Goal: Task Accomplishment & Management: Complete application form

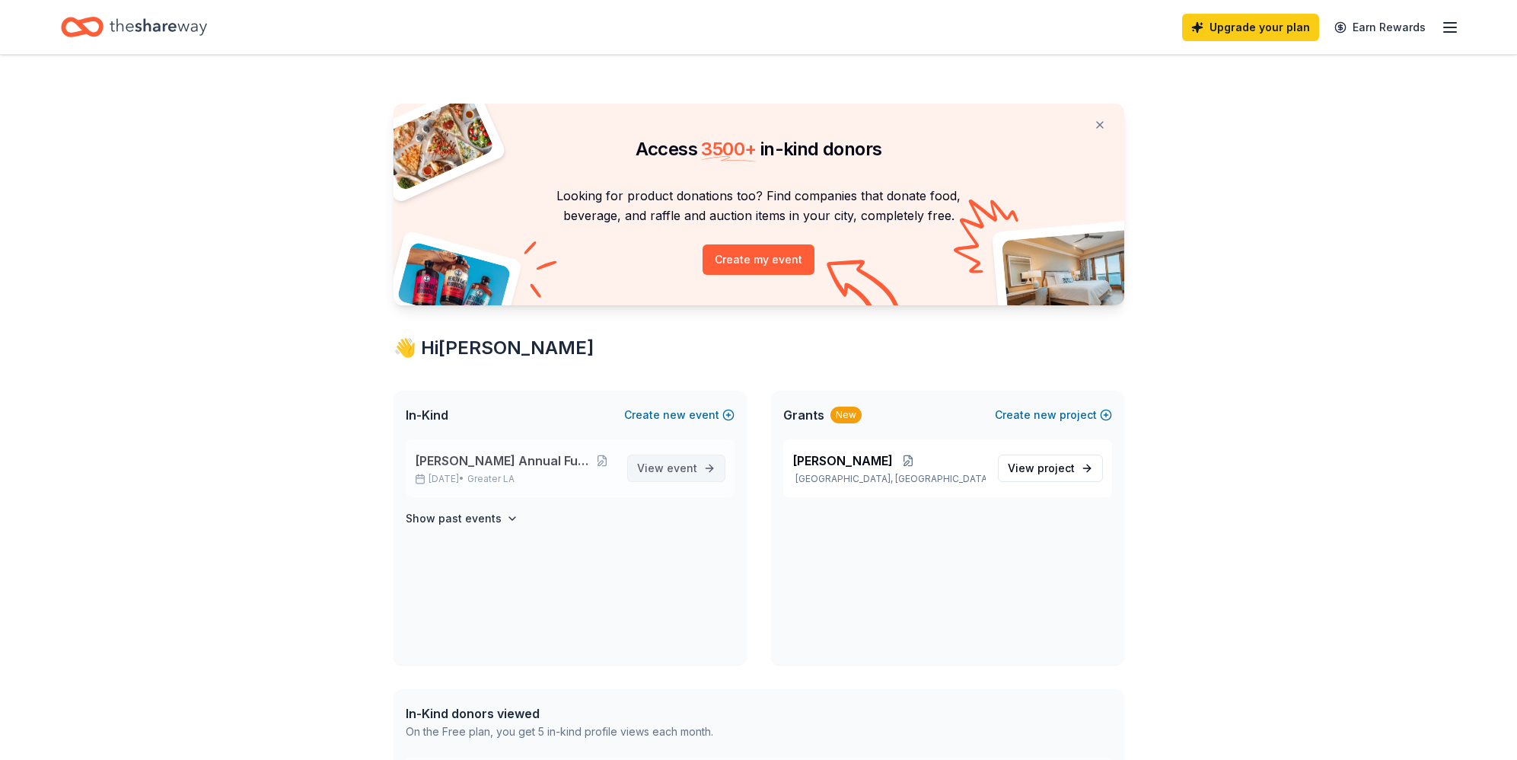
click at [669, 467] on span "event" at bounding box center [682, 467] width 30 height 13
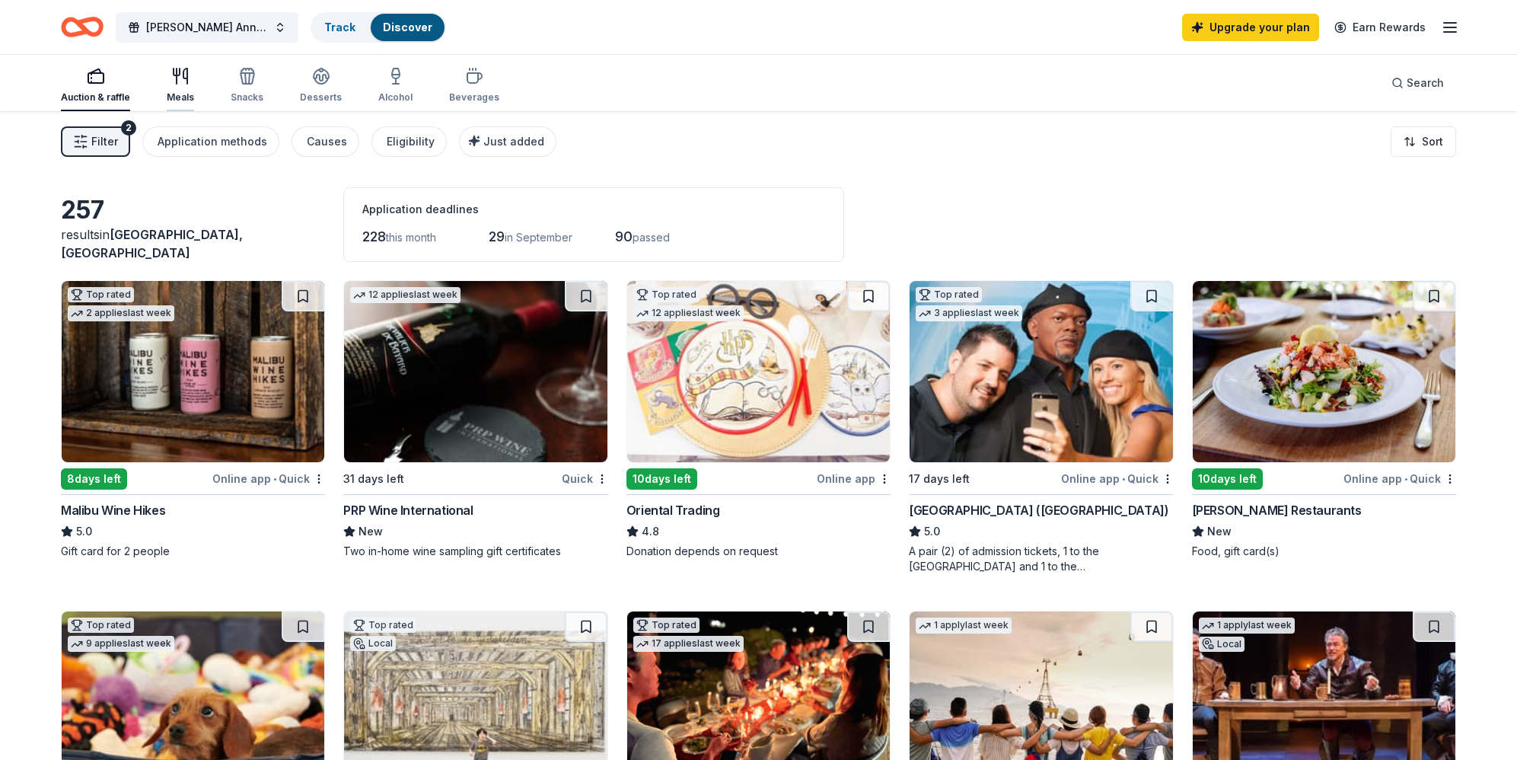
click at [177, 83] on icon "button" at bounding box center [180, 76] width 18 height 18
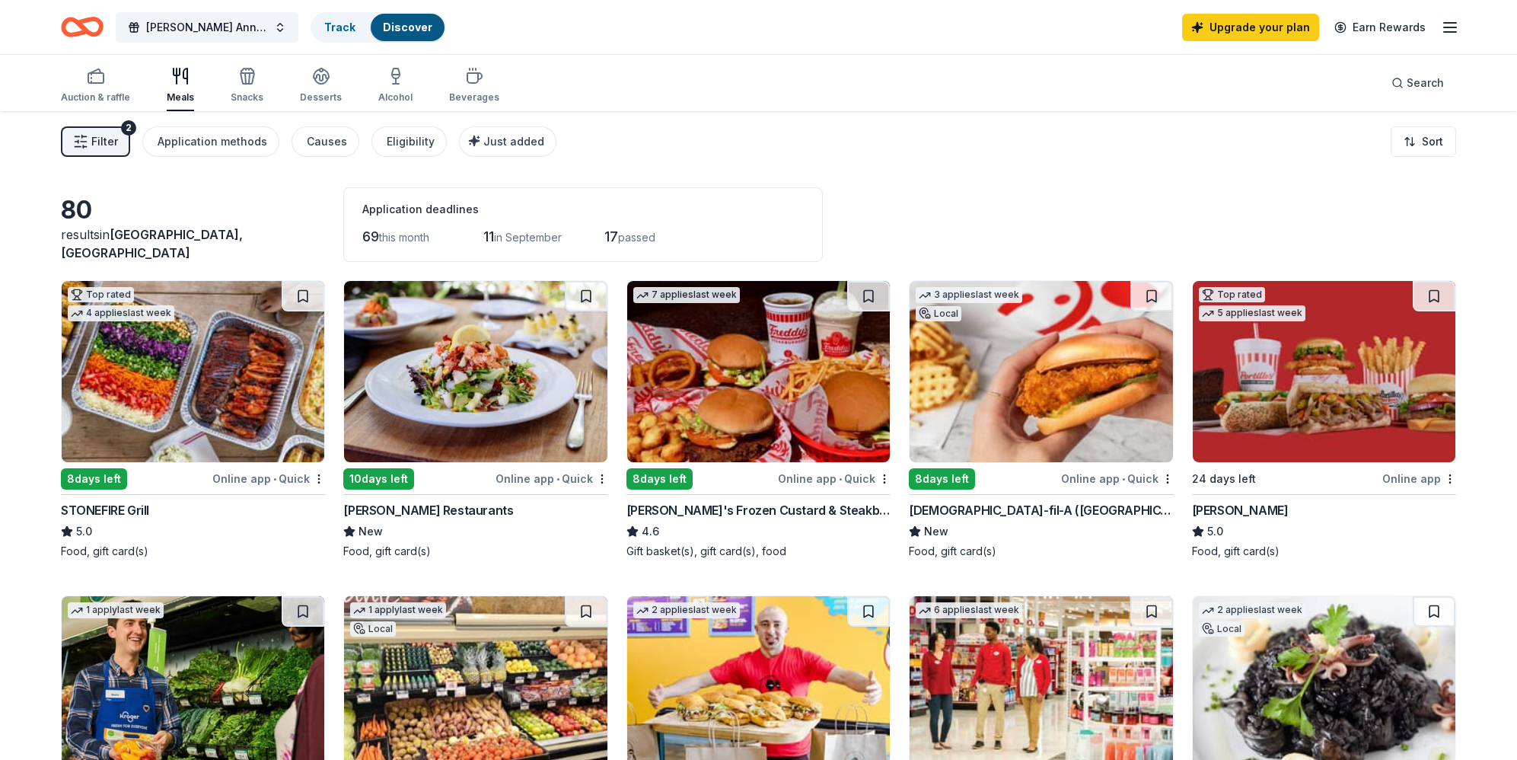
click at [1034, 349] on img at bounding box center [1041, 371] width 263 height 181
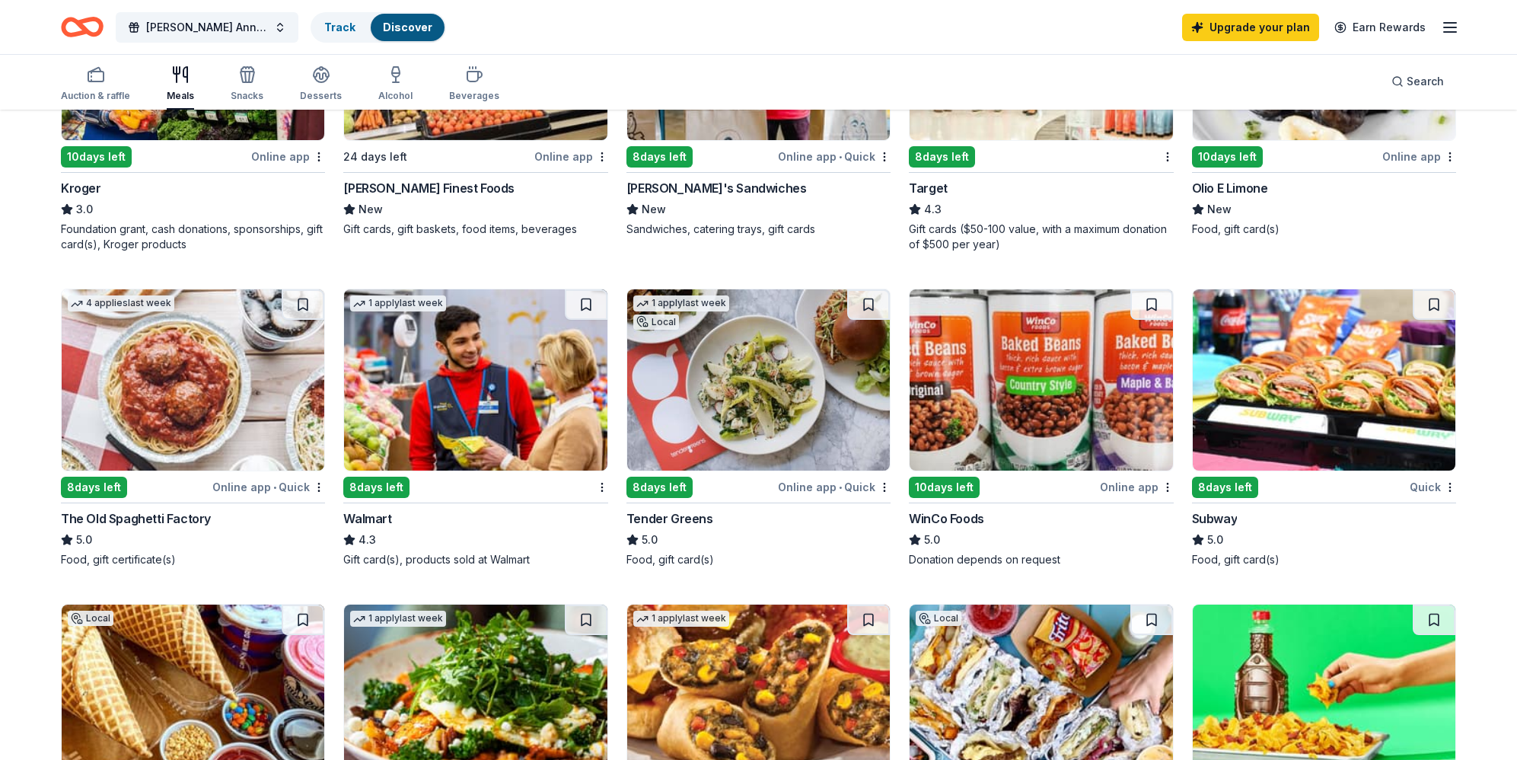
scroll to position [645, 0]
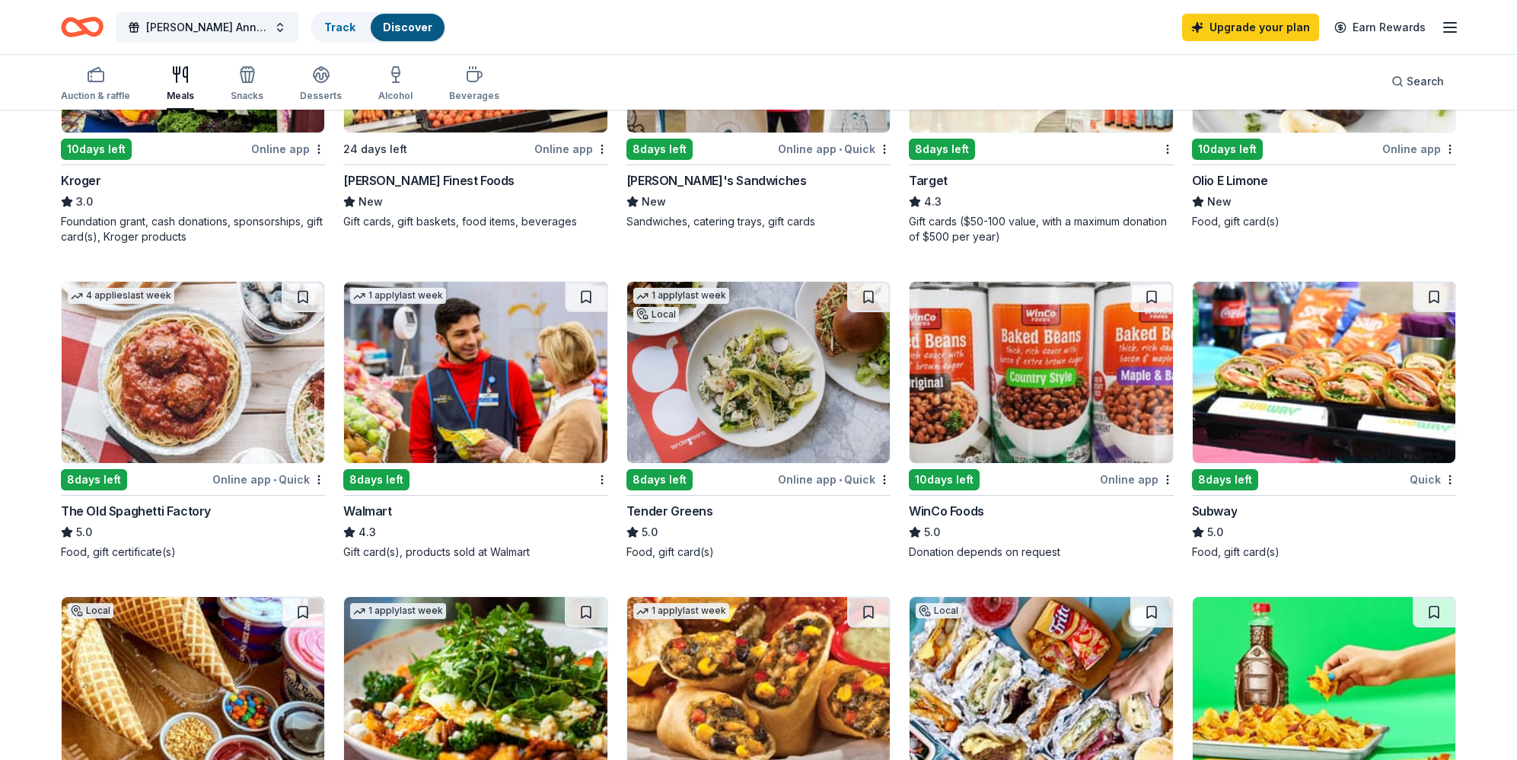
click at [798, 344] on img at bounding box center [758, 372] width 263 height 181
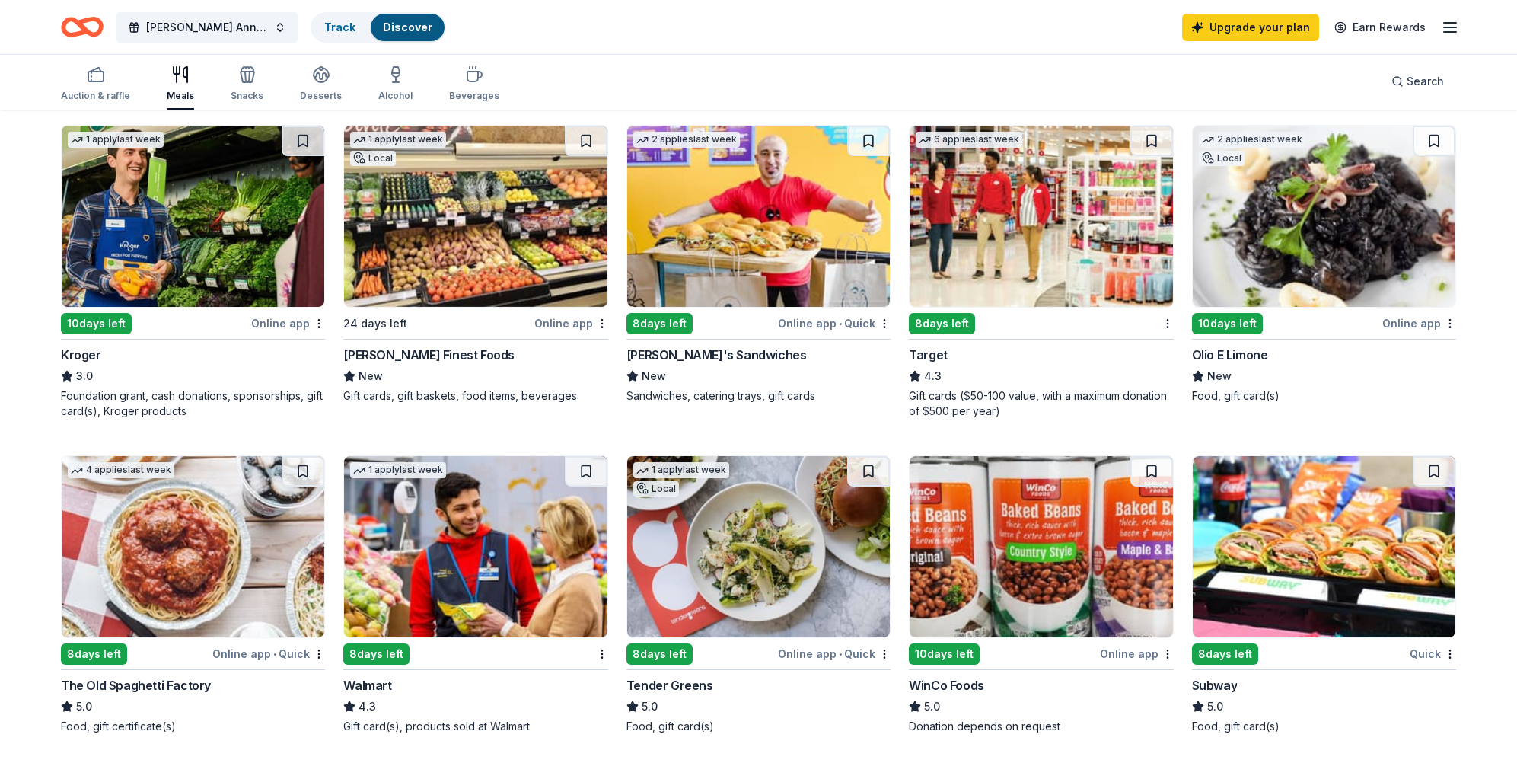
scroll to position [468, 0]
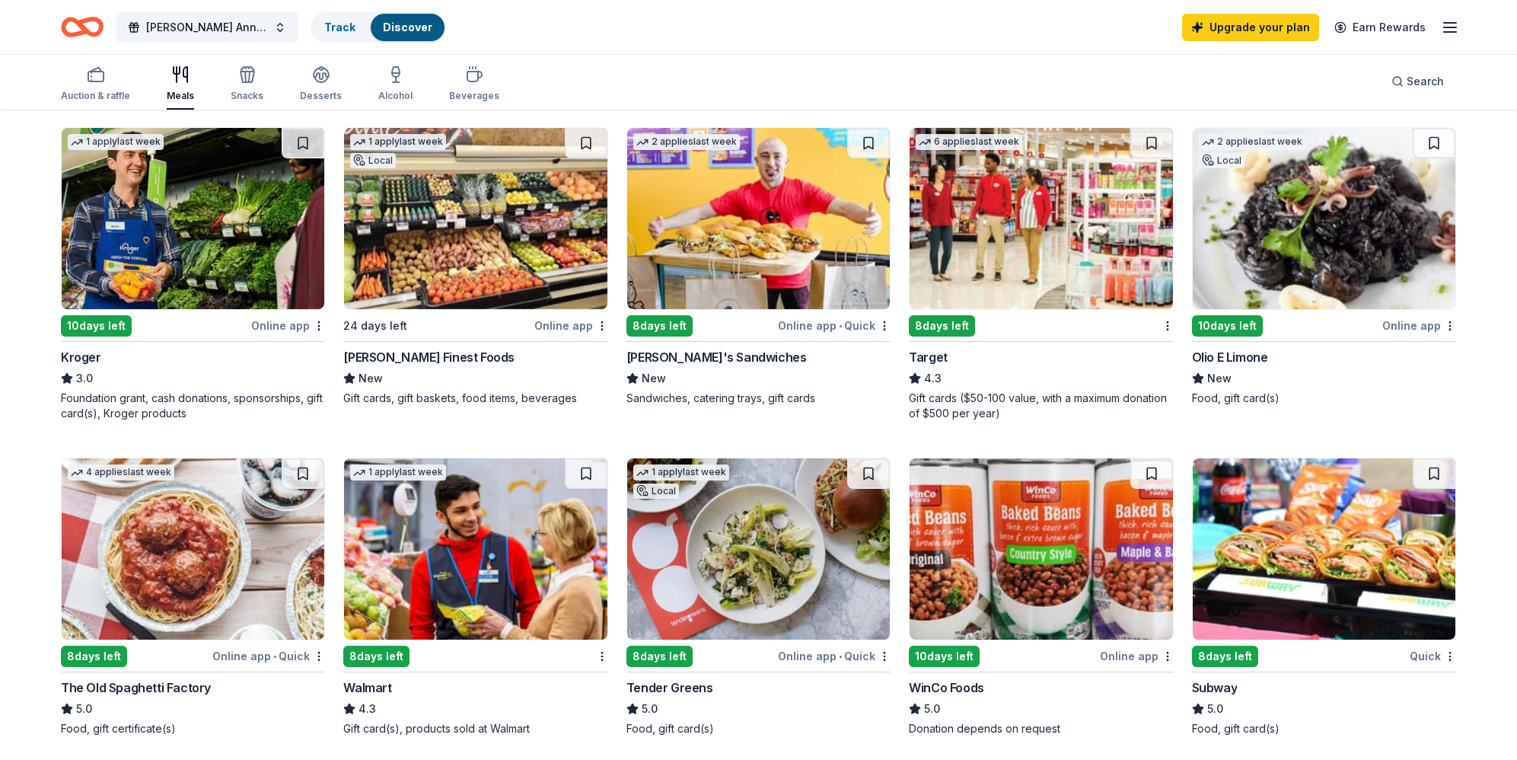
click at [779, 237] on img at bounding box center [758, 218] width 263 height 181
click at [1043, 257] on img at bounding box center [1041, 218] width 263 height 181
click at [174, 195] on img at bounding box center [193, 218] width 263 height 181
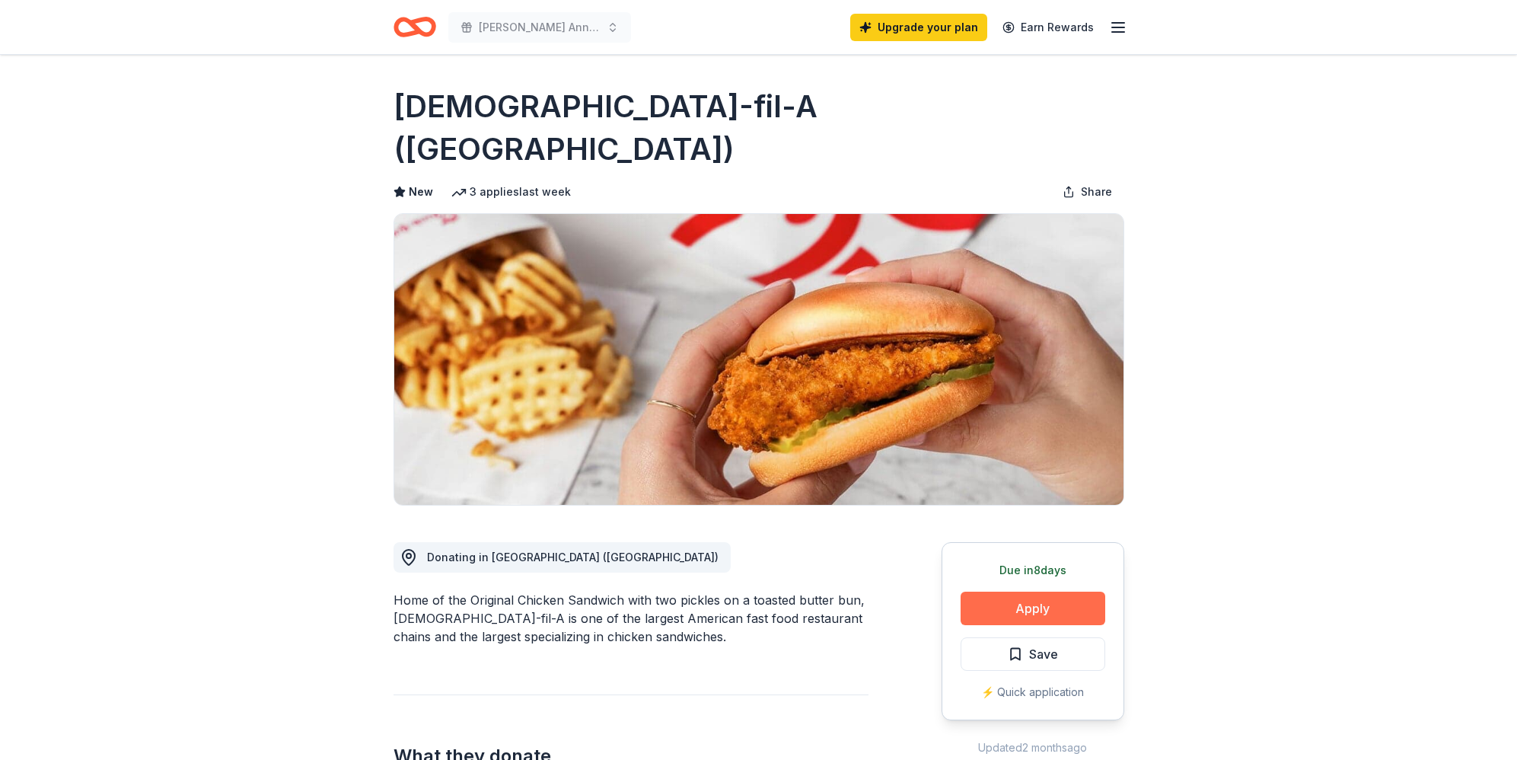
click at [997, 591] on button "Apply" at bounding box center [1033, 607] width 145 height 33
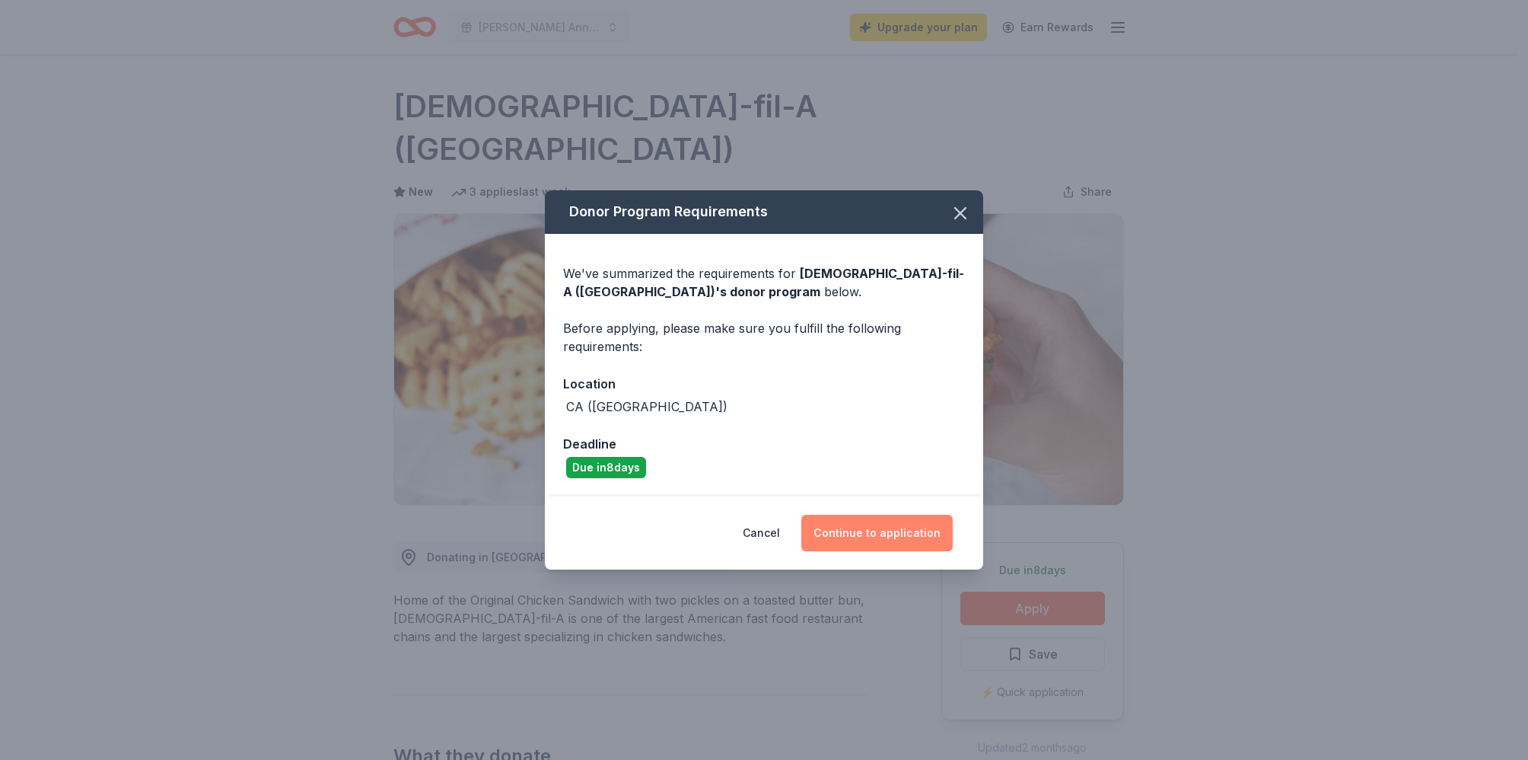
click at [862, 536] on button "Continue to application" at bounding box center [876, 533] width 151 height 37
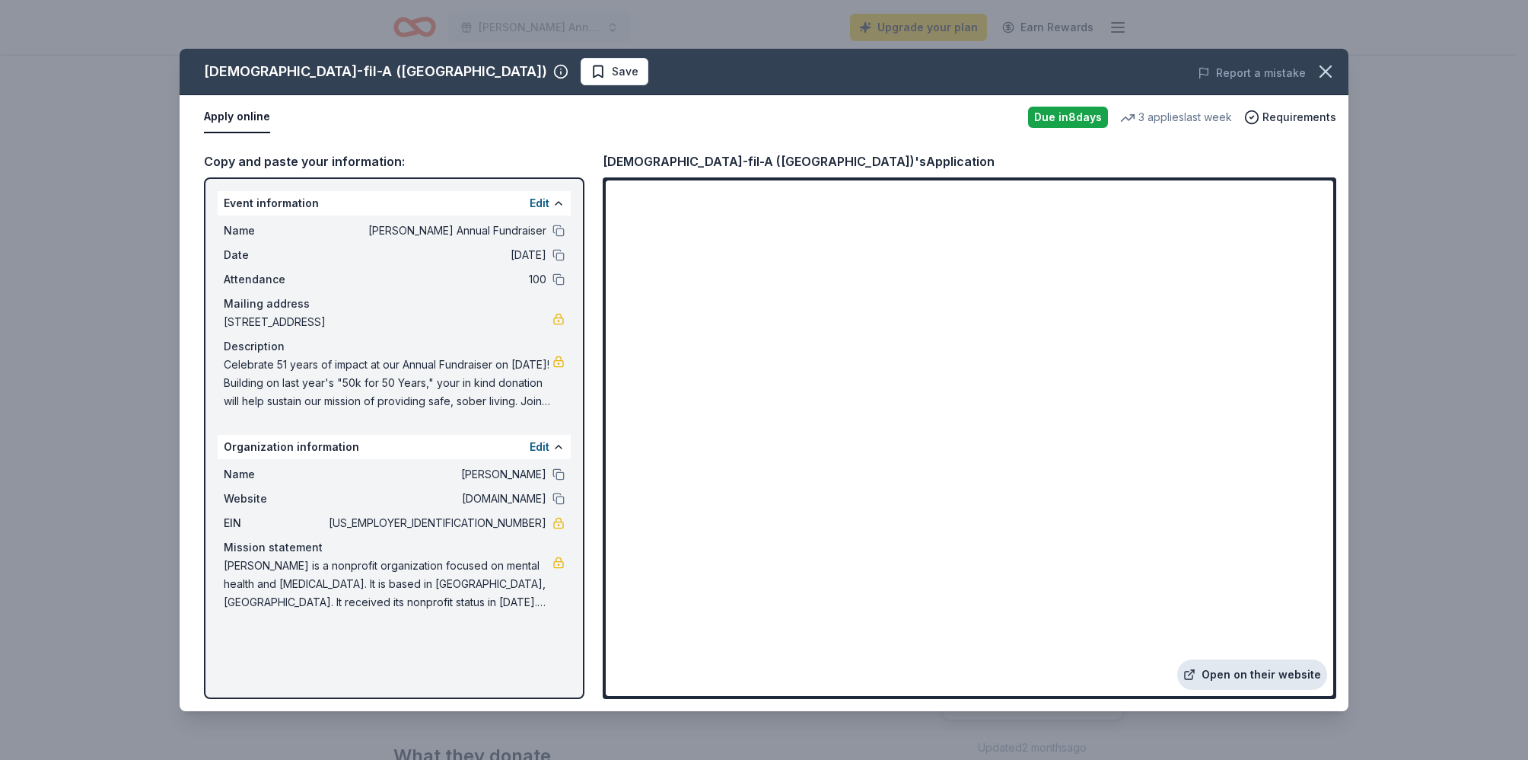
click at [1222, 673] on link "Open on their website" at bounding box center [1252, 674] width 150 height 30
drag, startPoint x: 221, startPoint y: 364, endPoint x: 381, endPoint y: 398, distance: 163.5
click at [383, 398] on div "Name Felicity House Annual Fundraiser Date 09/27/25 Attendance 100 Mailing addr…" at bounding box center [394, 315] width 353 height 201
click at [543, 205] on button "Edit" at bounding box center [540, 203] width 20 height 18
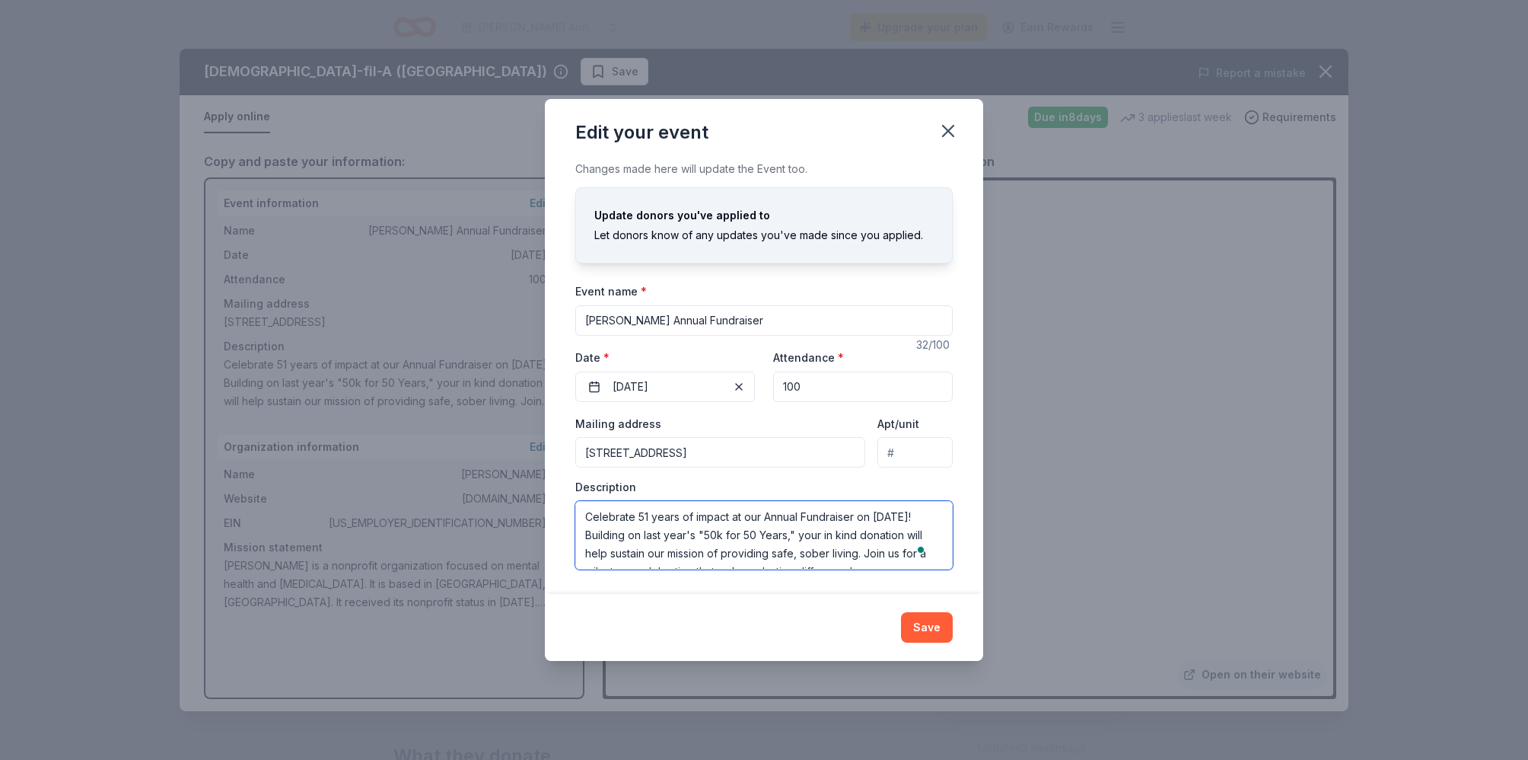
drag, startPoint x: 584, startPoint y: 518, endPoint x: 732, endPoint y: 542, distance: 150.4
click at [732, 542] on textarea "Celebrate 51 years of impact at our Annual Fundraiser on [DATE]! Building on la…" at bounding box center [764, 535] width 378 height 69
click at [922, 556] on span at bounding box center [922, 548] width 14 height 21
click at [923, 553] on div "1" at bounding box center [917, 548] width 17 height 17
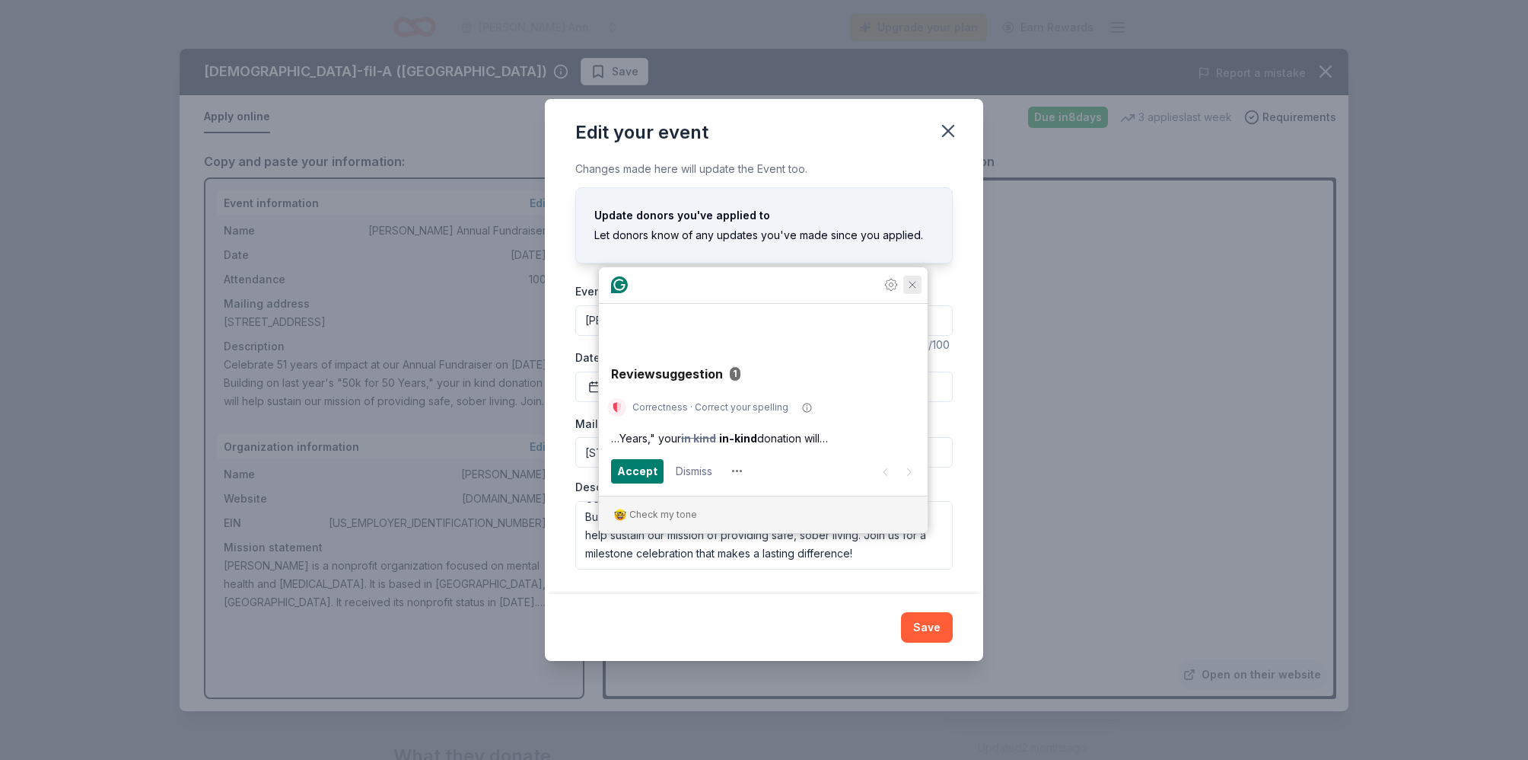
drag, startPoint x: 910, startPoint y: 339, endPoint x: 862, endPoint y: 379, distance: 62.2
click at [910, 291] on icon "Close Grammarly Assistant" at bounding box center [913, 285] width 12 height 12
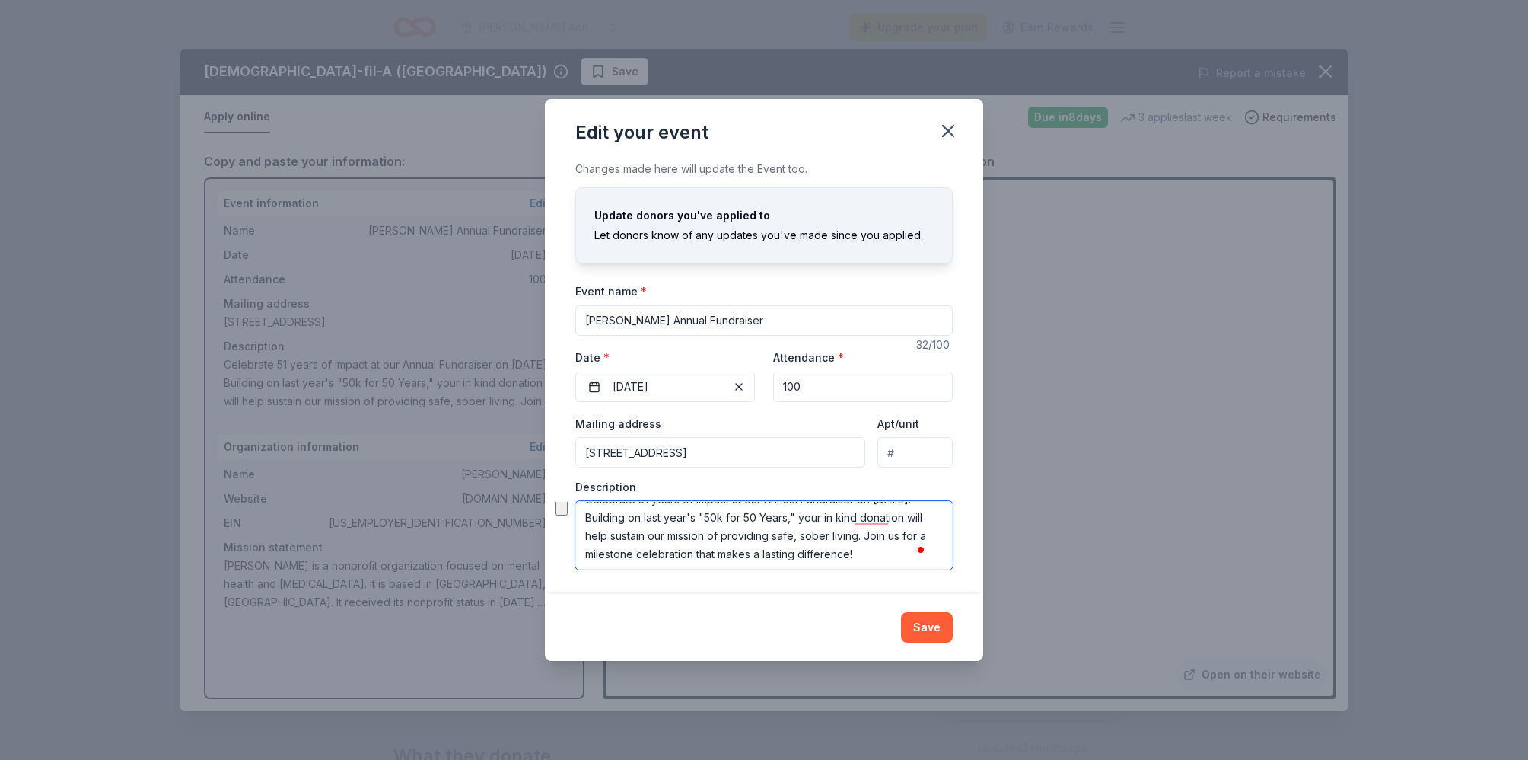
click at [923, 556] on span at bounding box center [922, 548] width 14 height 21
click at [588, 517] on textarea "Celebrate 51 years of impact at our Annual Fundraiser on [DATE]! Building on la…" at bounding box center [764, 535] width 378 height 69
drag, startPoint x: 954, startPoint y: 129, endPoint x: 923, endPoint y: 125, distance: 32.3
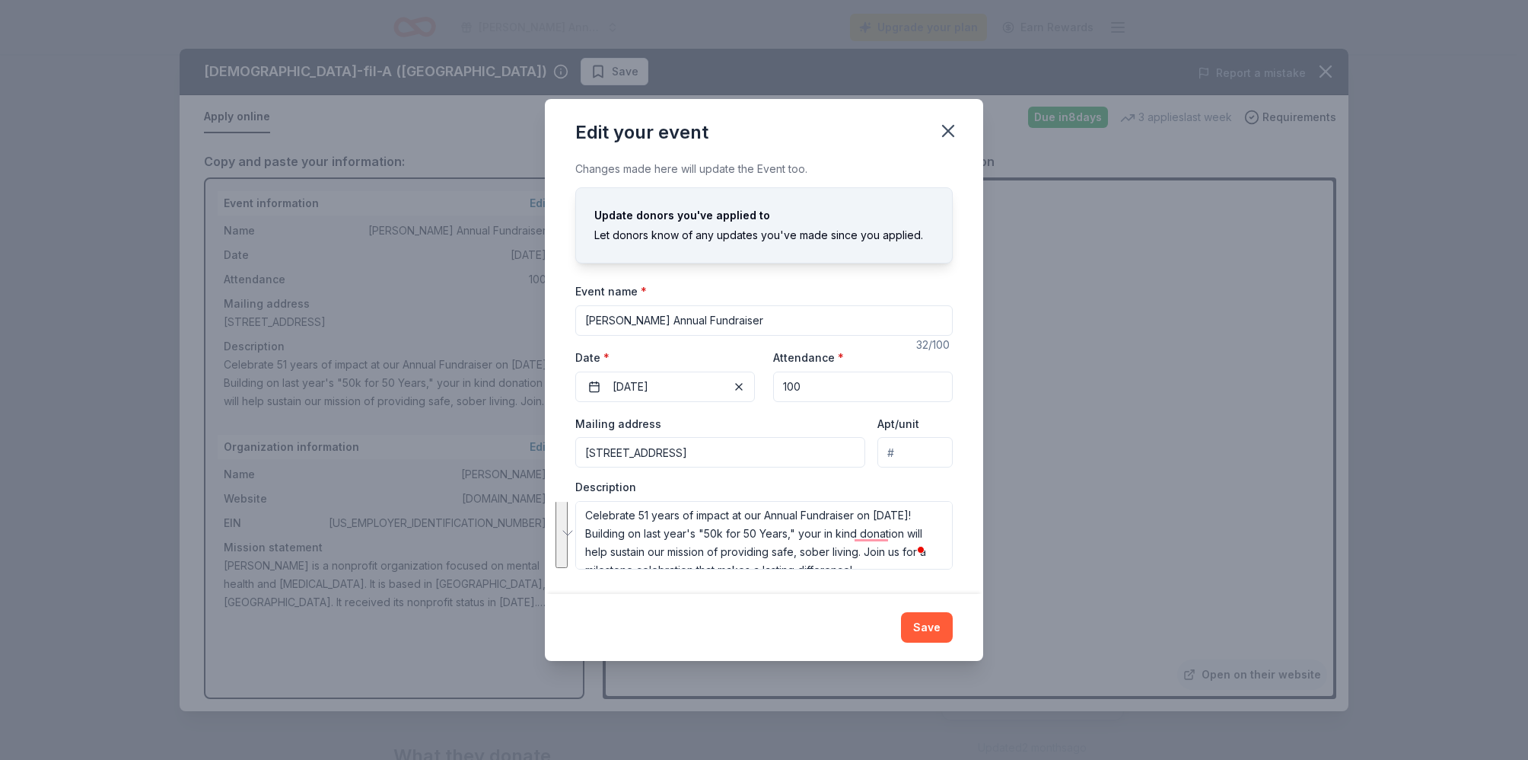
click at [954, 129] on icon "button" at bounding box center [948, 130] width 21 height 21
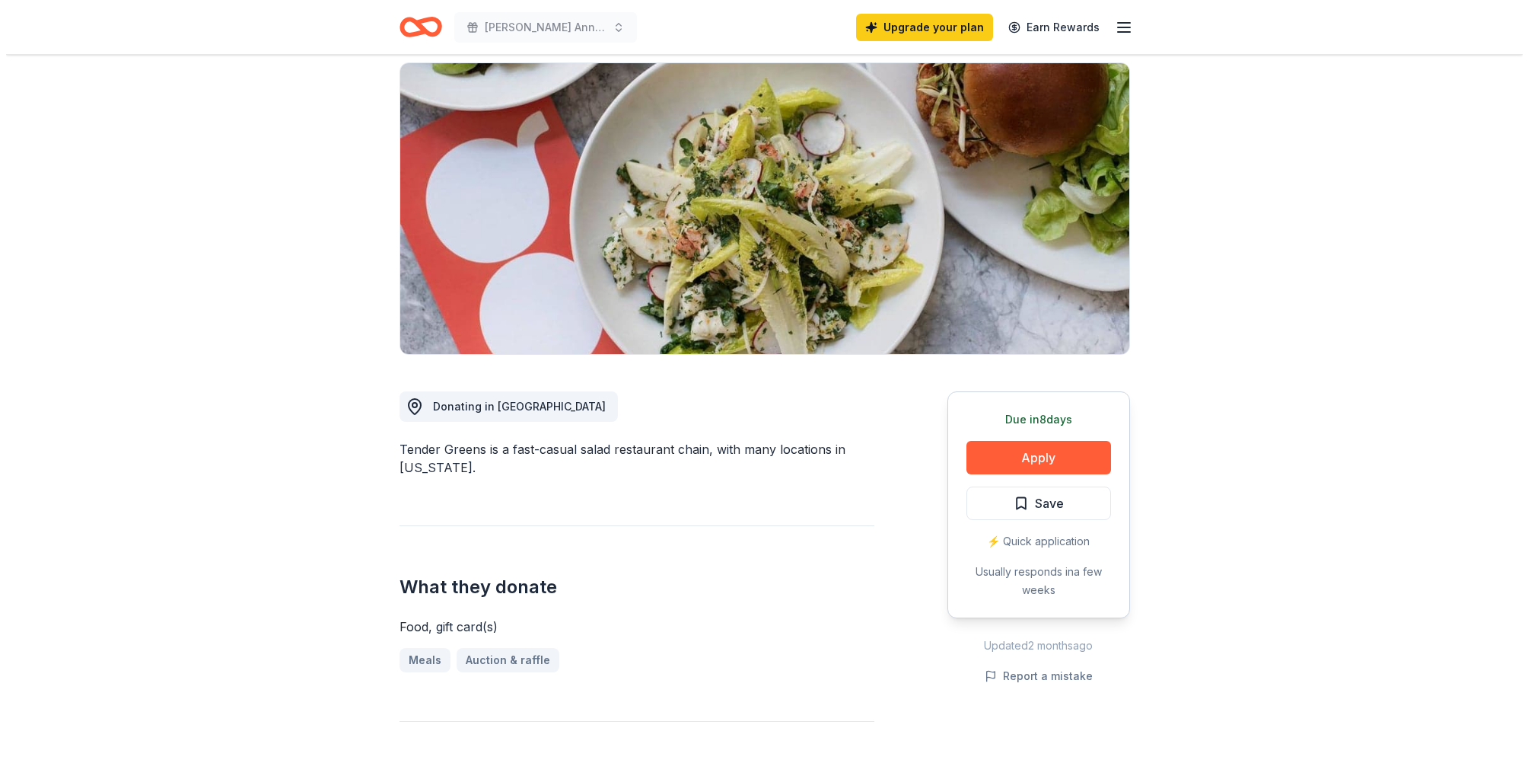
scroll to position [104, 0]
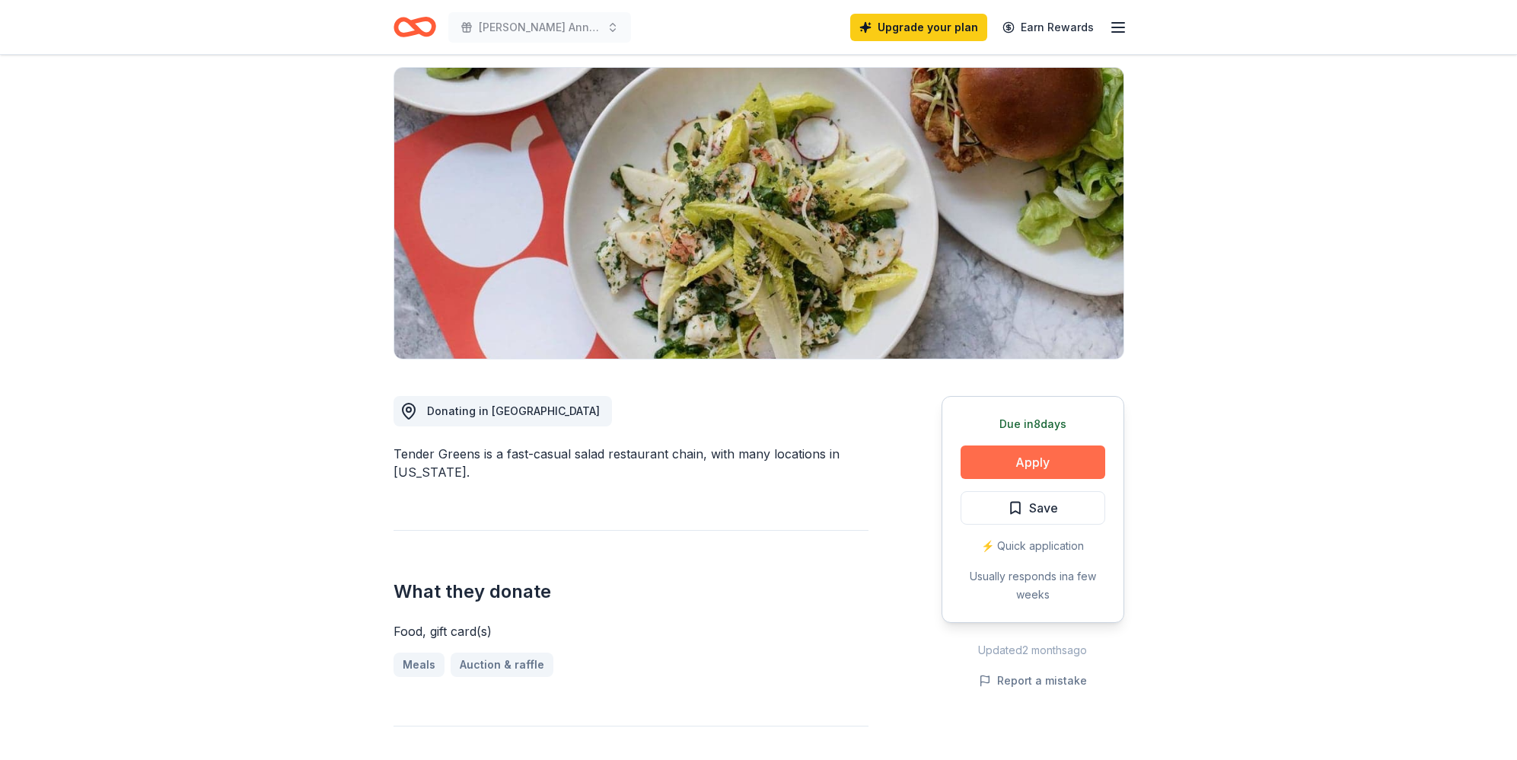
click at [1023, 464] on button "Apply" at bounding box center [1033, 461] width 145 height 33
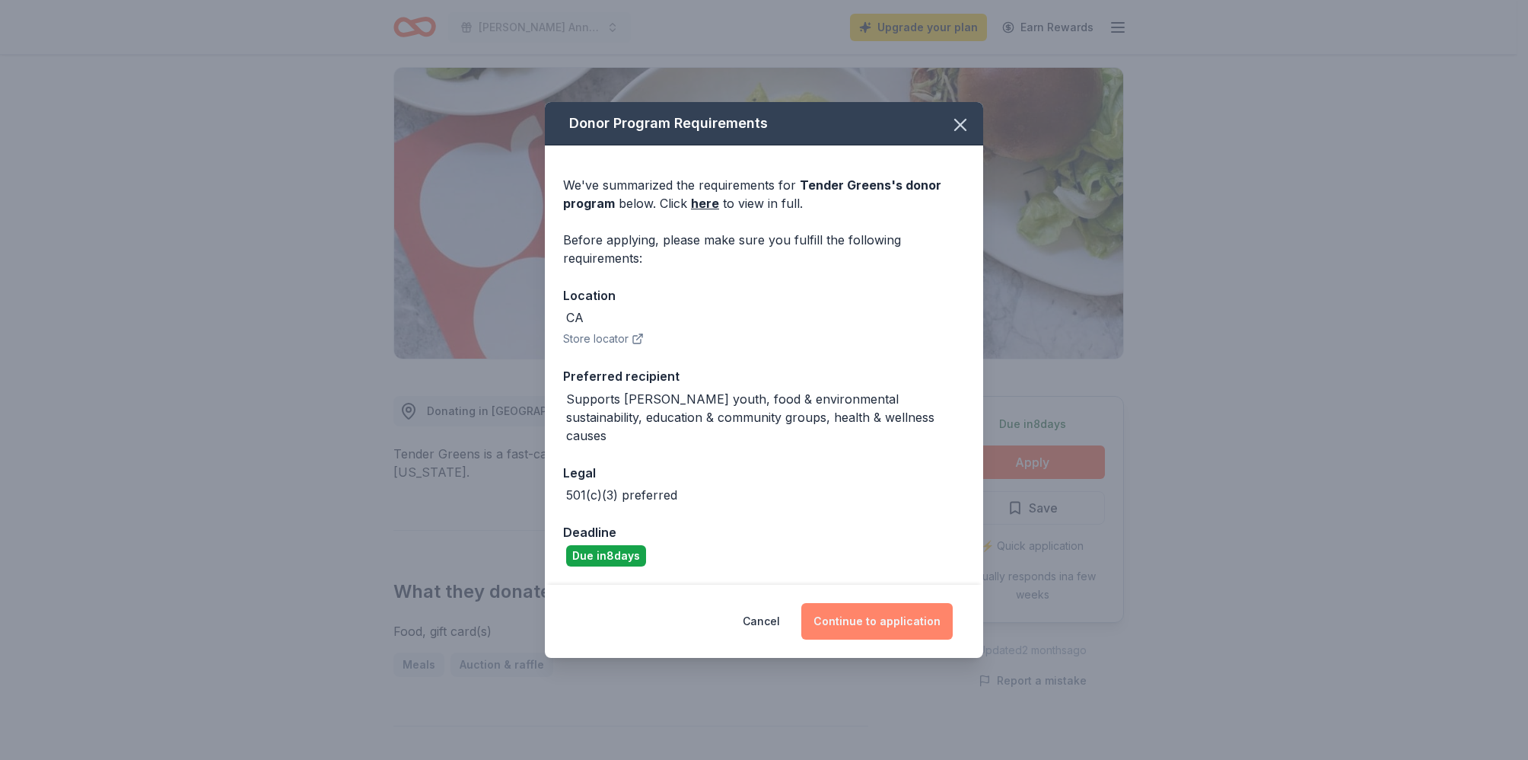
click at [859, 617] on button "Continue to application" at bounding box center [876, 621] width 151 height 37
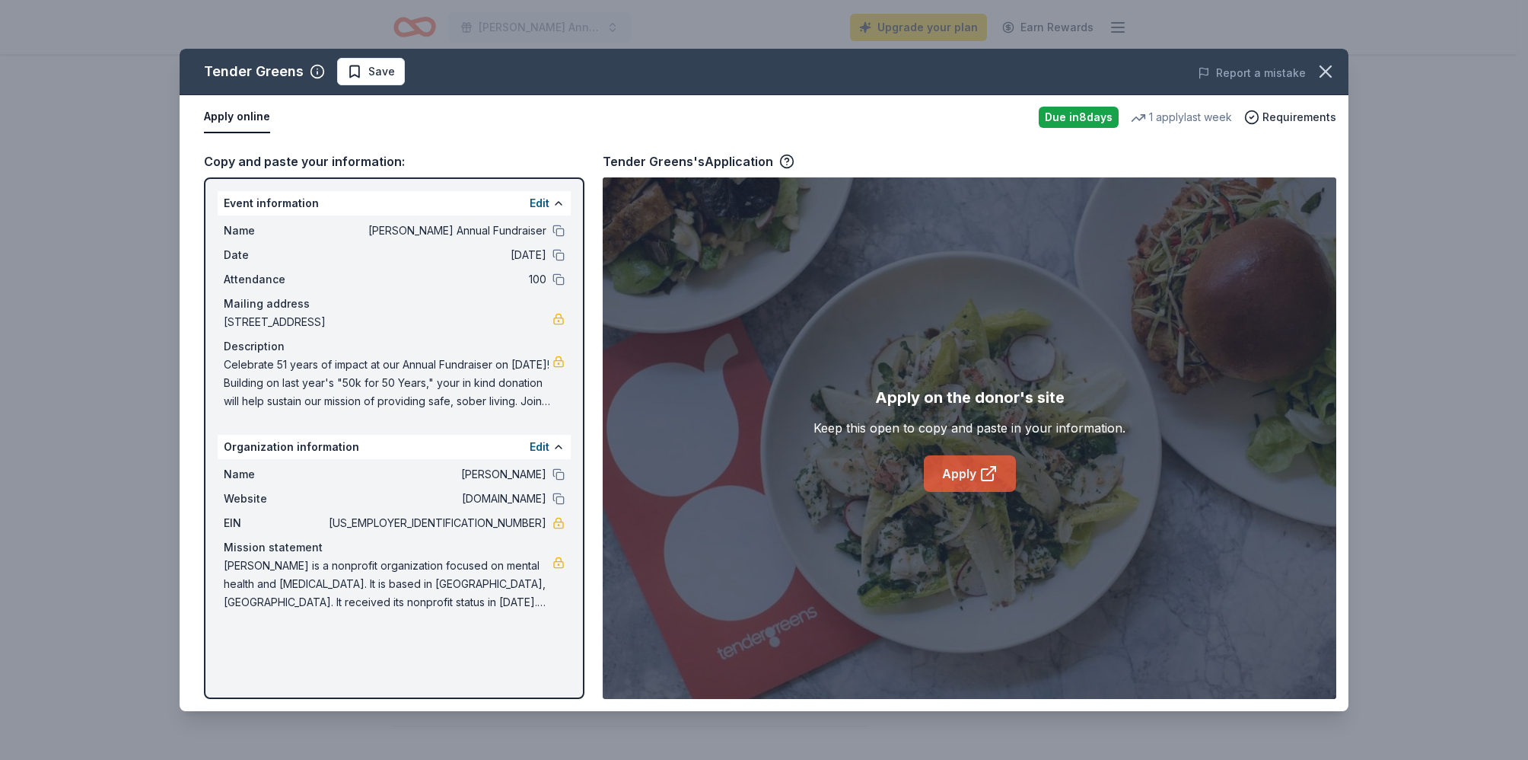
click at [969, 483] on link "Apply" at bounding box center [970, 473] width 92 height 37
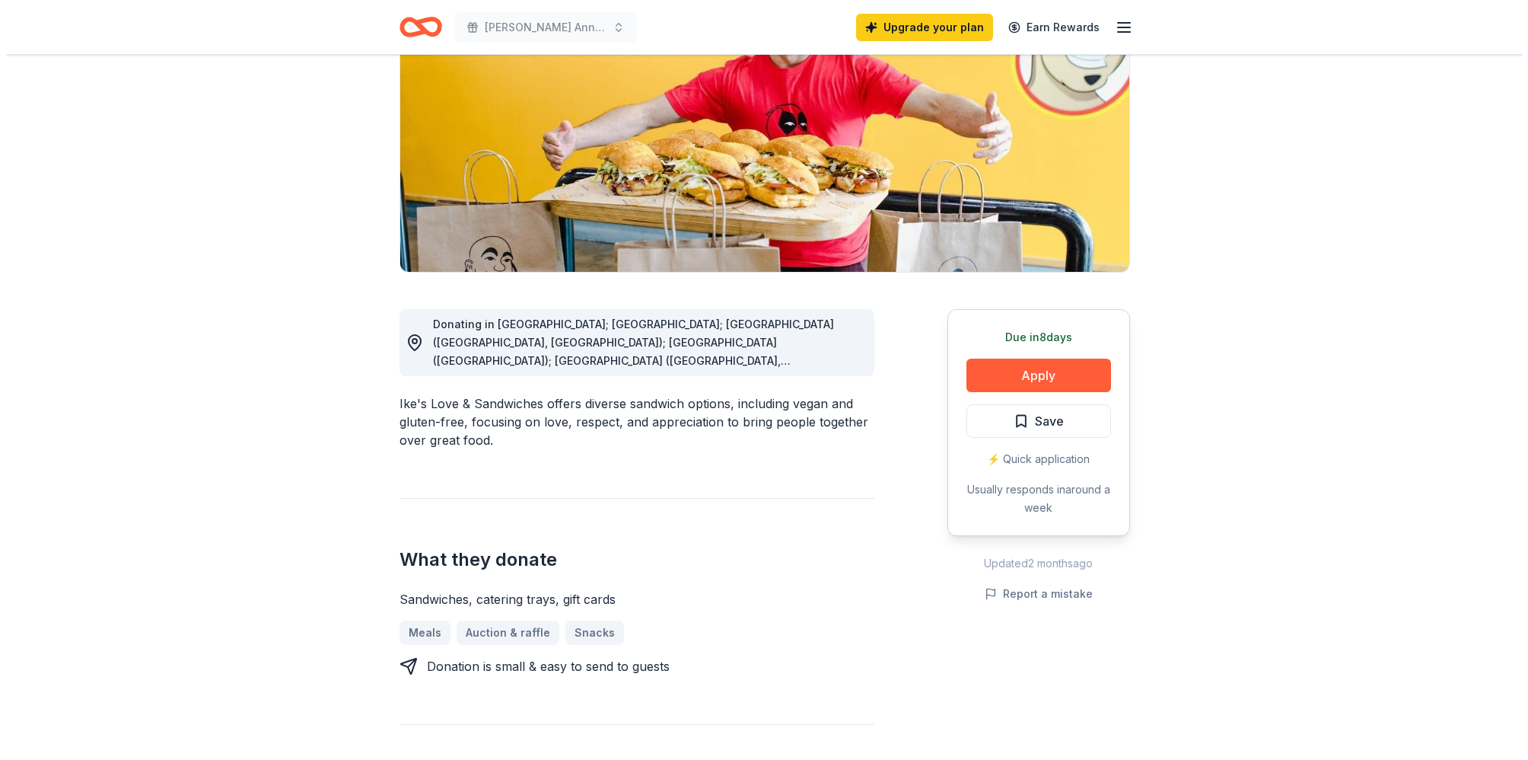
scroll to position [193, 0]
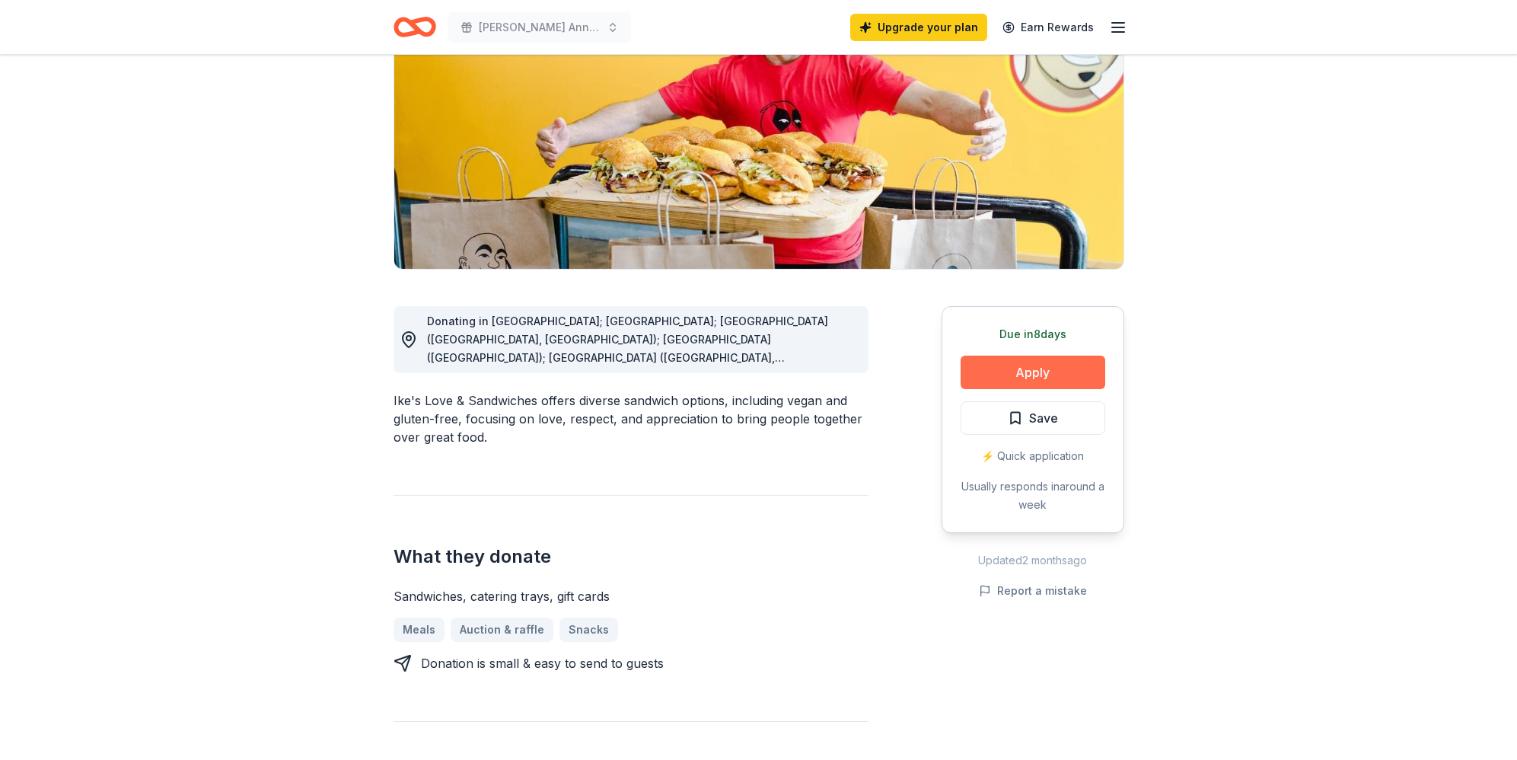
click at [1026, 379] on button "Apply" at bounding box center [1033, 371] width 145 height 33
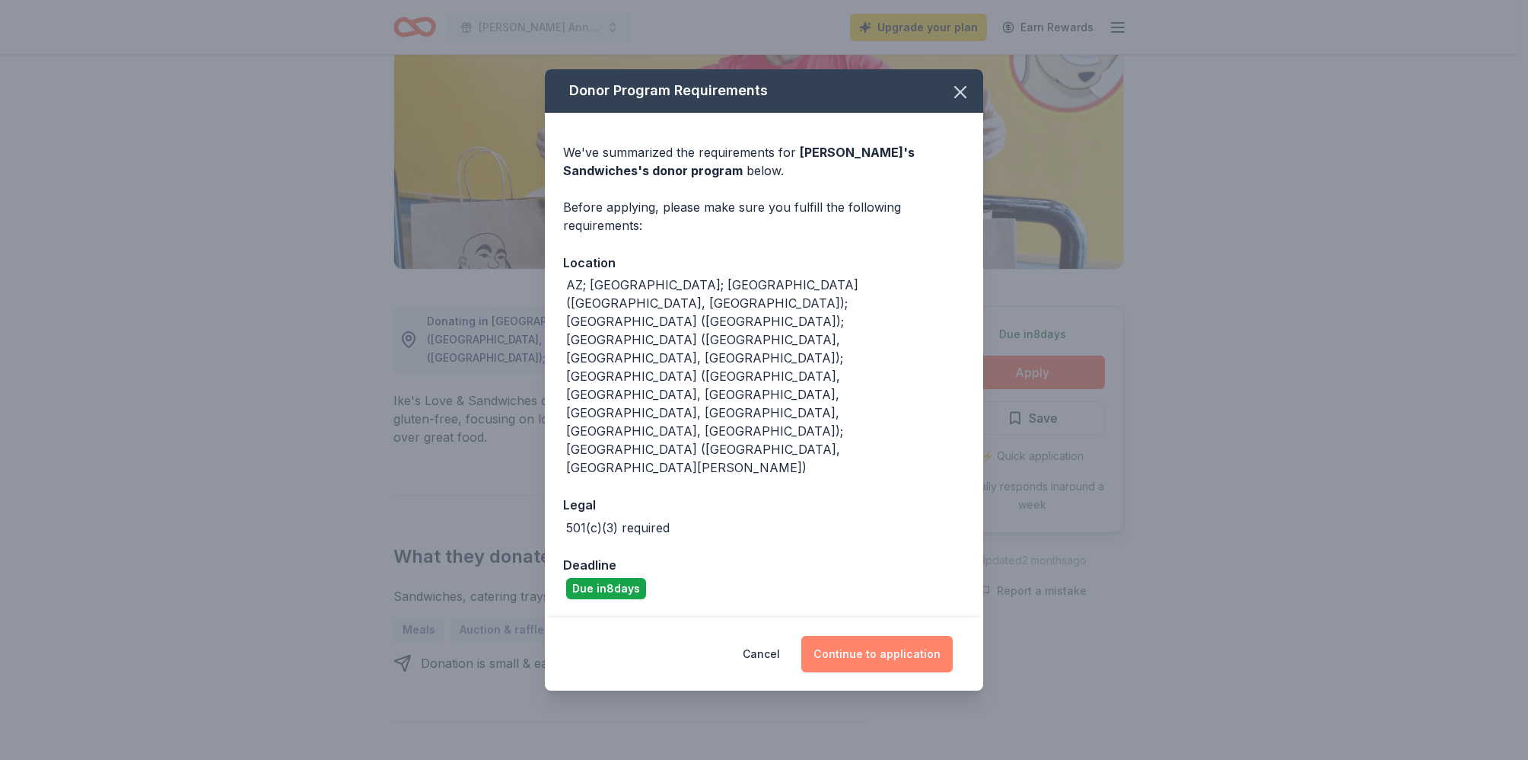
click at [869, 636] on button "Continue to application" at bounding box center [876, 654] width 151 height 37
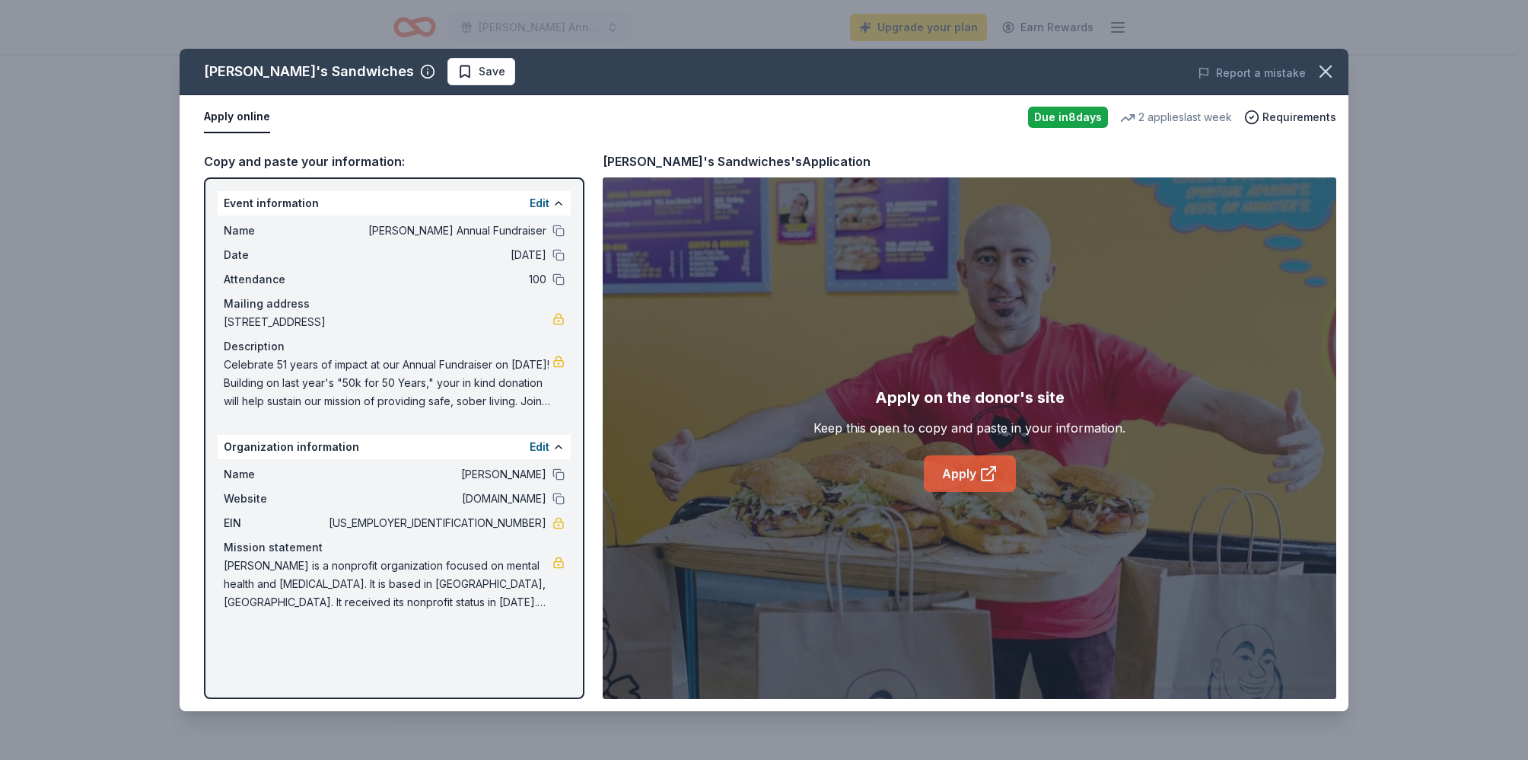
click at [954, 483] on link "Apply" at bounding box center [970, 473] width 92 height 37
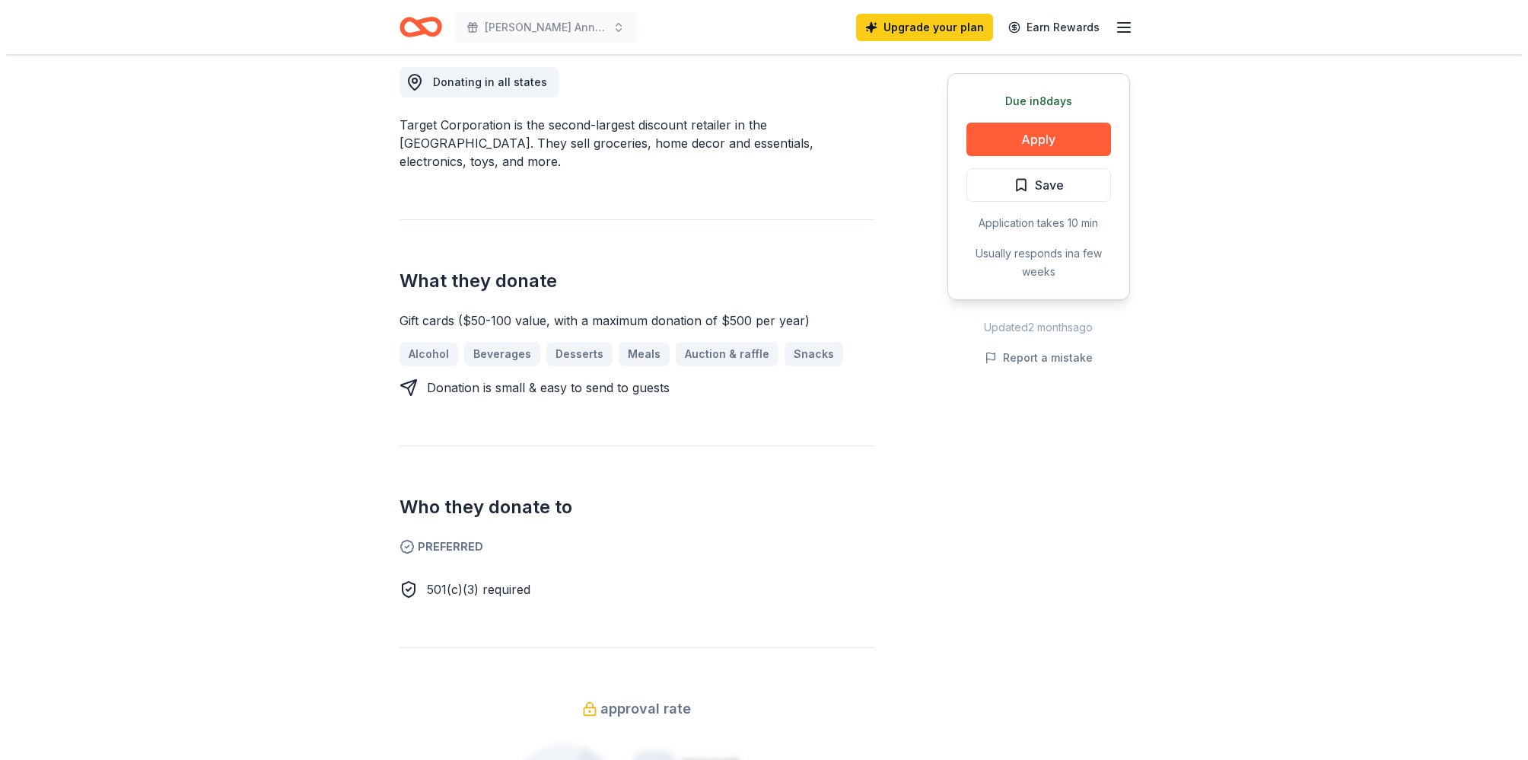
scroll to position [439, 0]
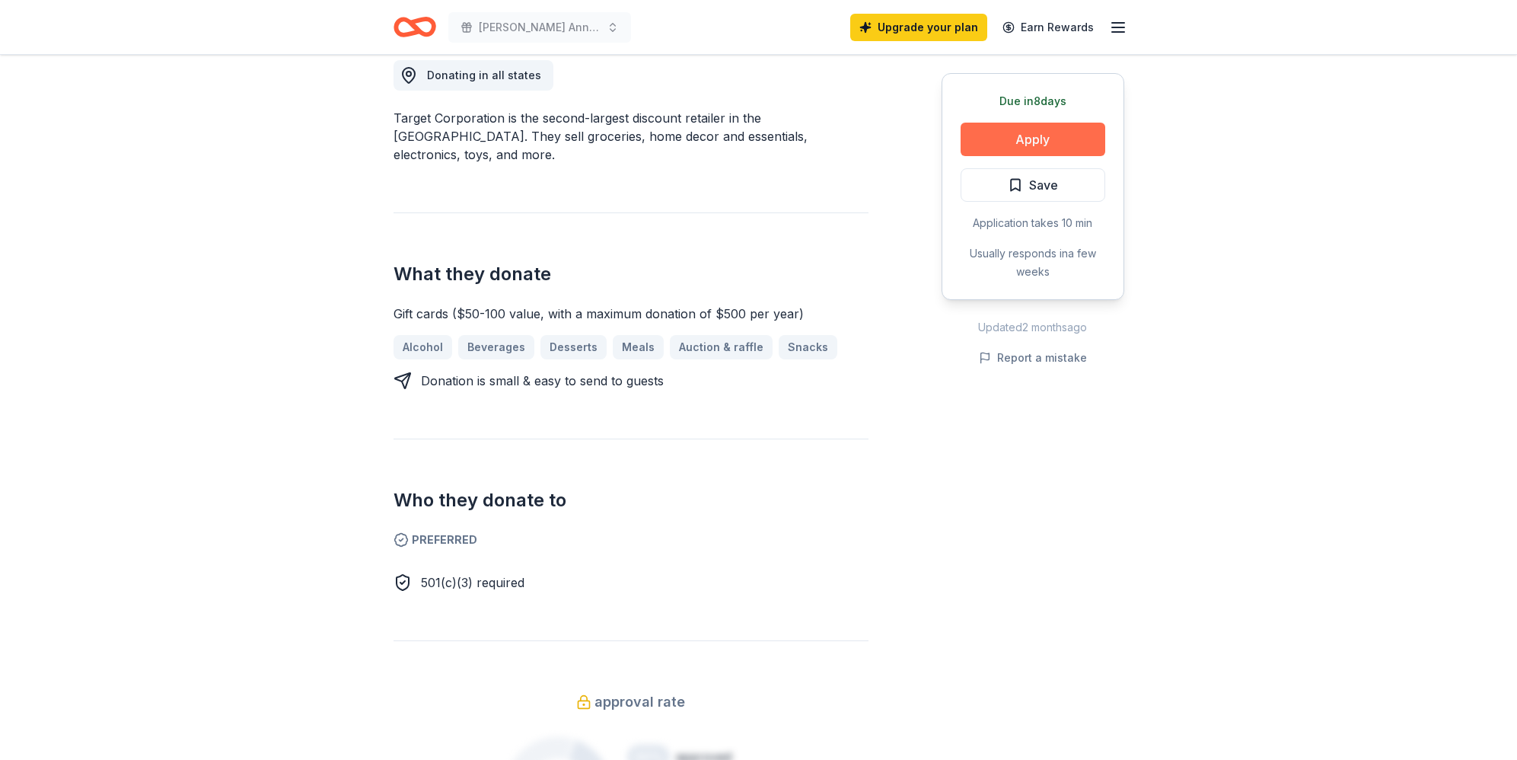
click at [1028, 143] on button "Apply" at bounding box center [1033, 139] width 145 height 33
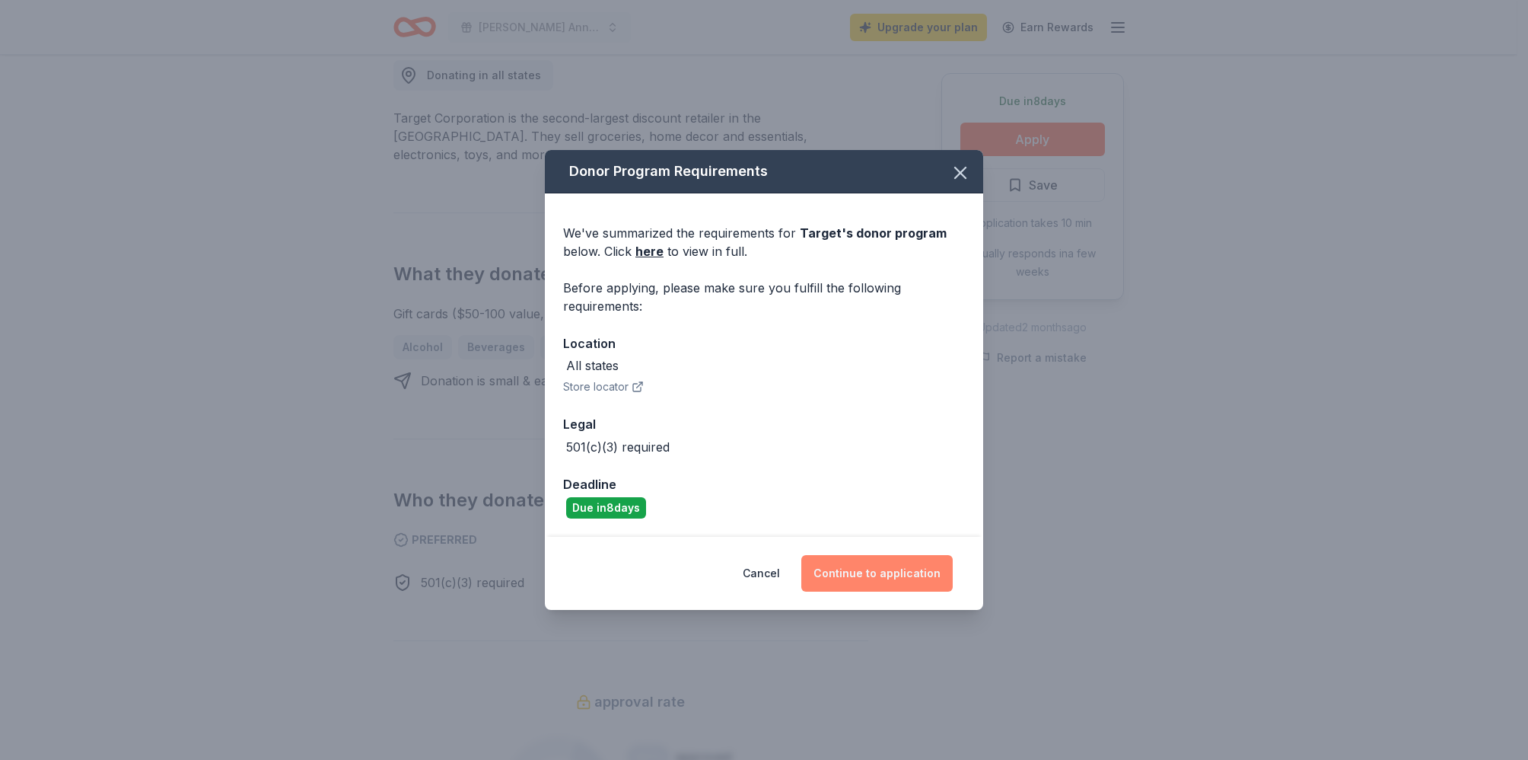
click at [856, 575] on button "Continue to application" at bounding box center [876, 573] width 151 height 37
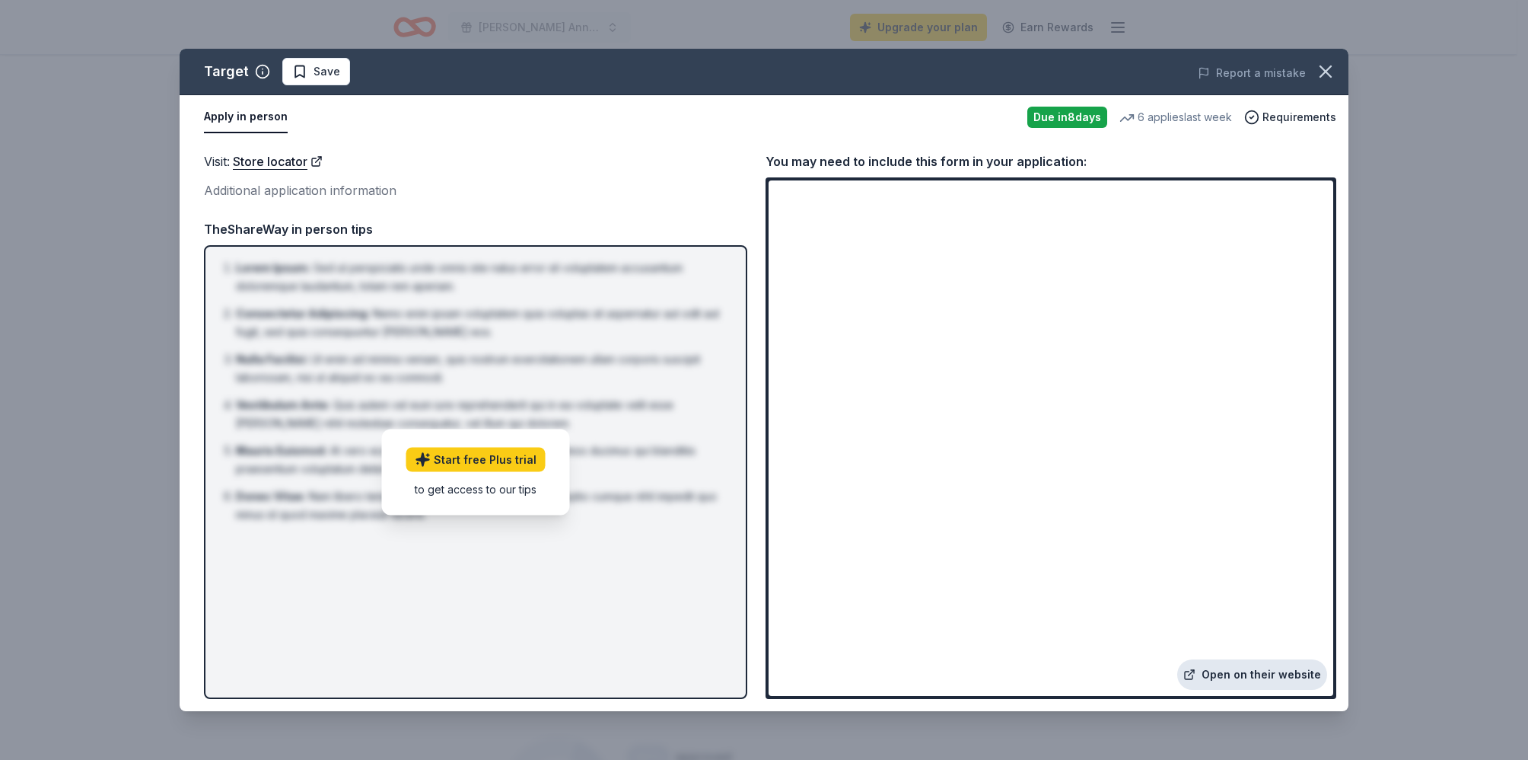
click at [1219, 676] on link "Open on their website" at bounding box center [1252, 674] width 150 height 30
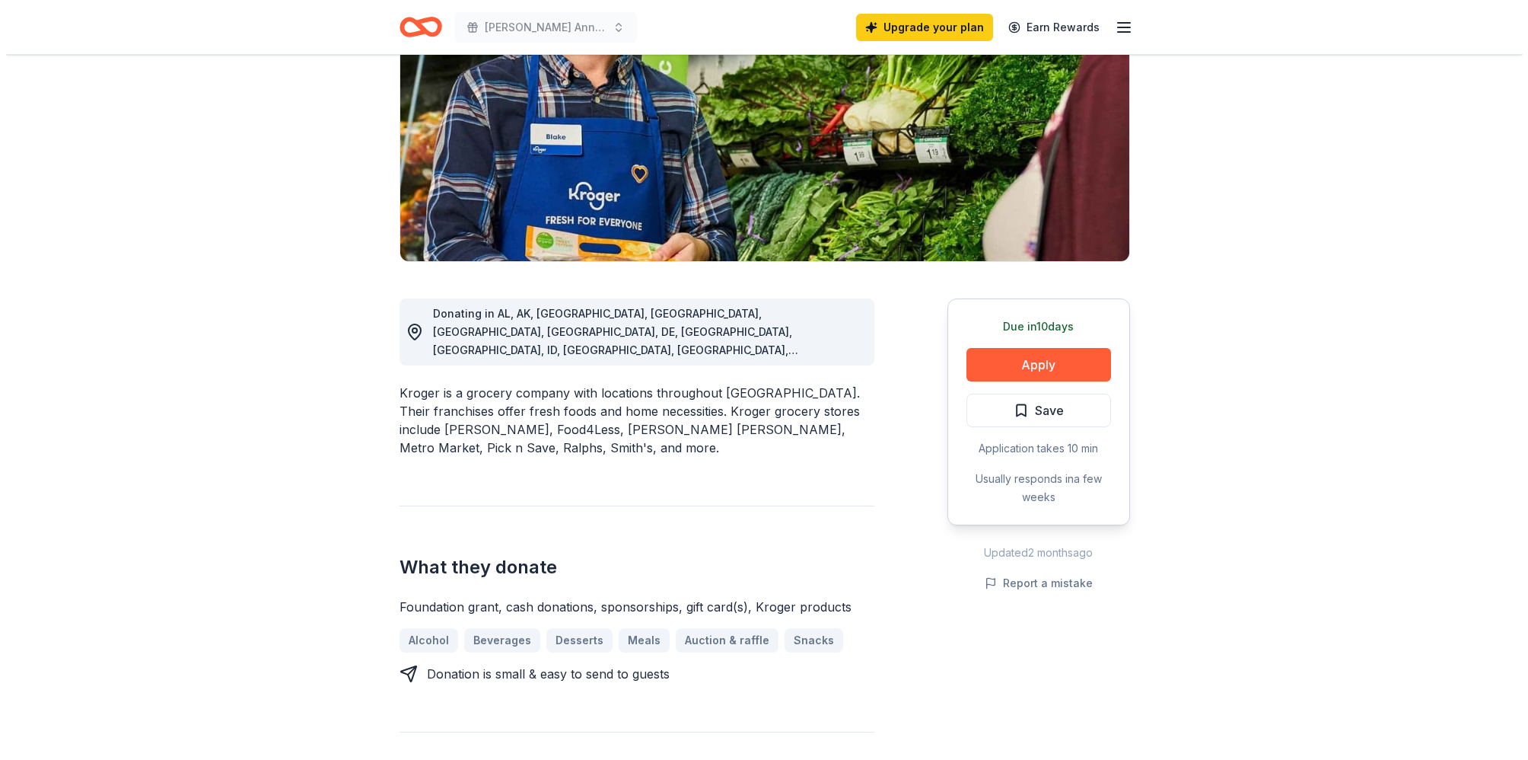
scroll to position [205, 0]
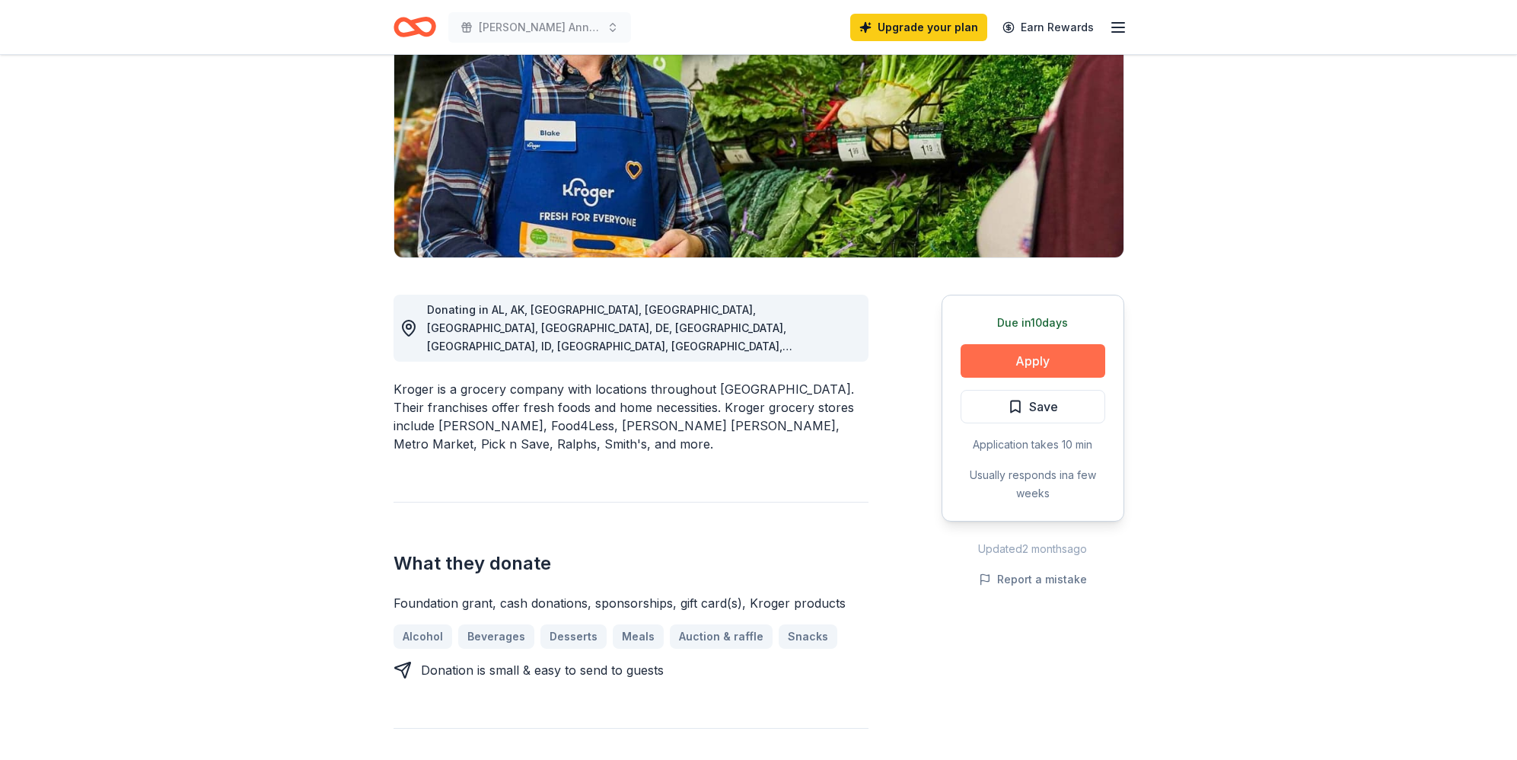
click at [1026, 362] on button "Apply" at bounding box center [1033, 360] width 145 height 33
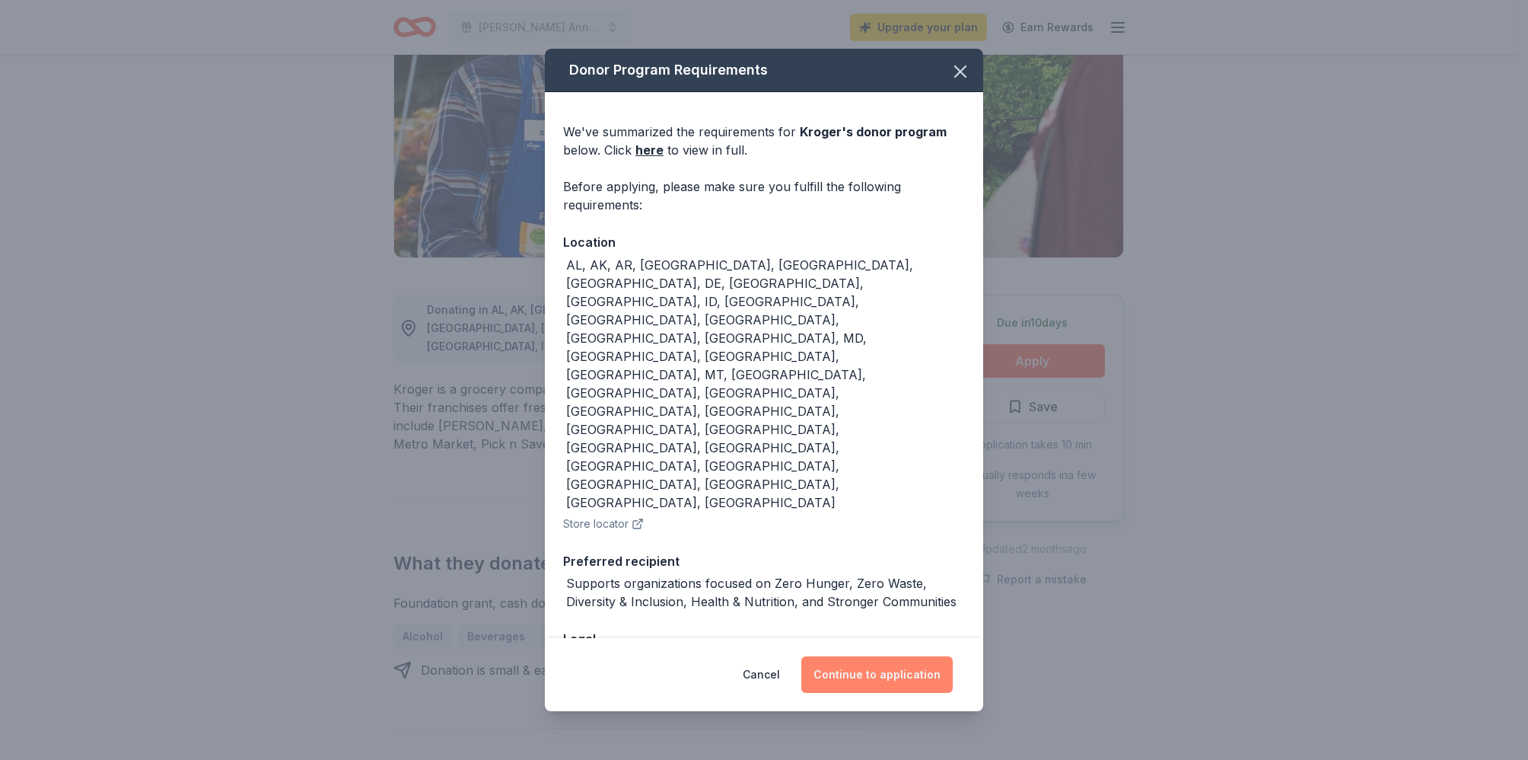
click at [875, 656] on button "Continue to application" at bounding box center [876, 674] width 151 height 37
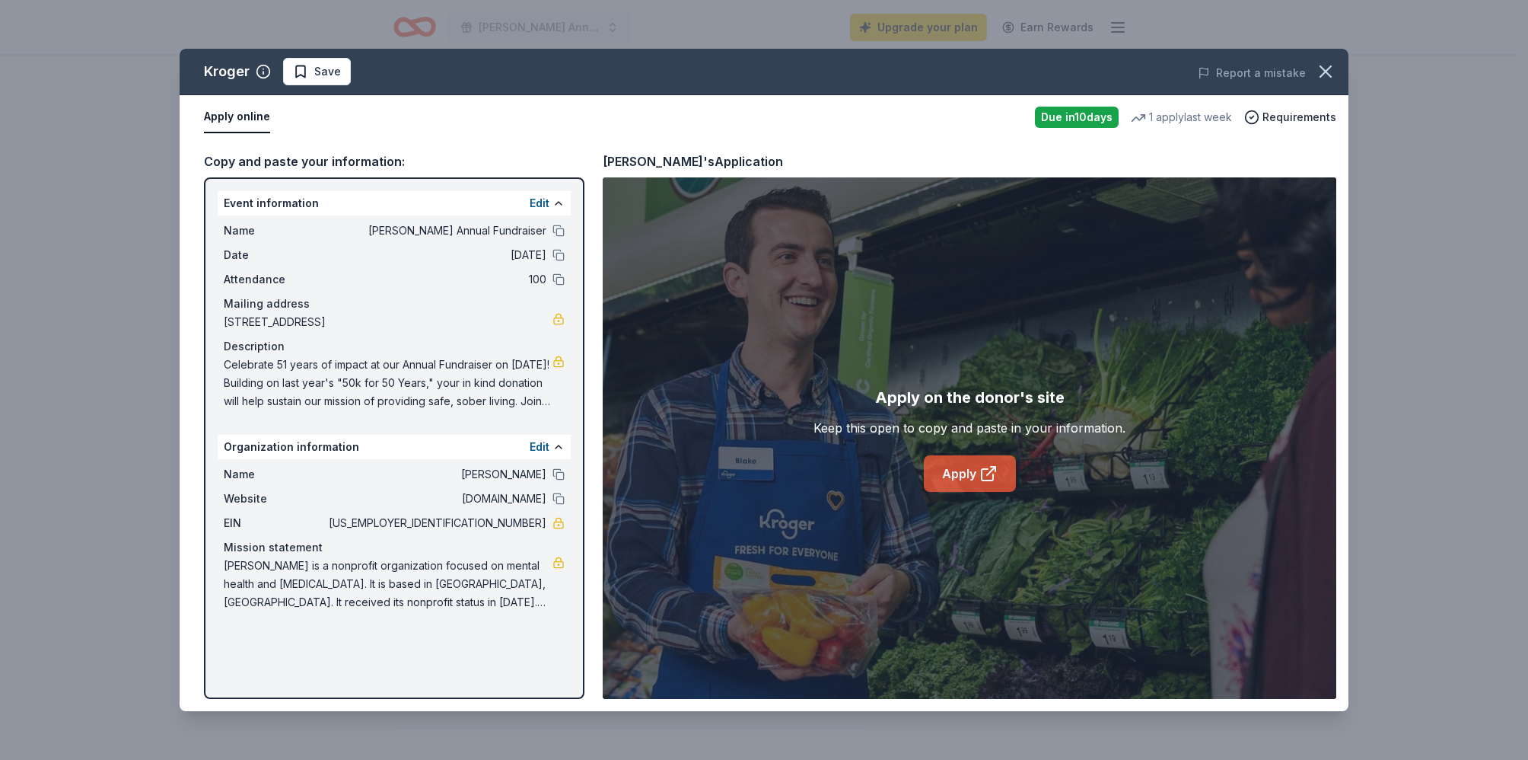
click at [969, 468] on link "Apply" at bounding box center [970, 473] width 92 height 37
